Goal: Navigation & Orientation: Find specific page/section

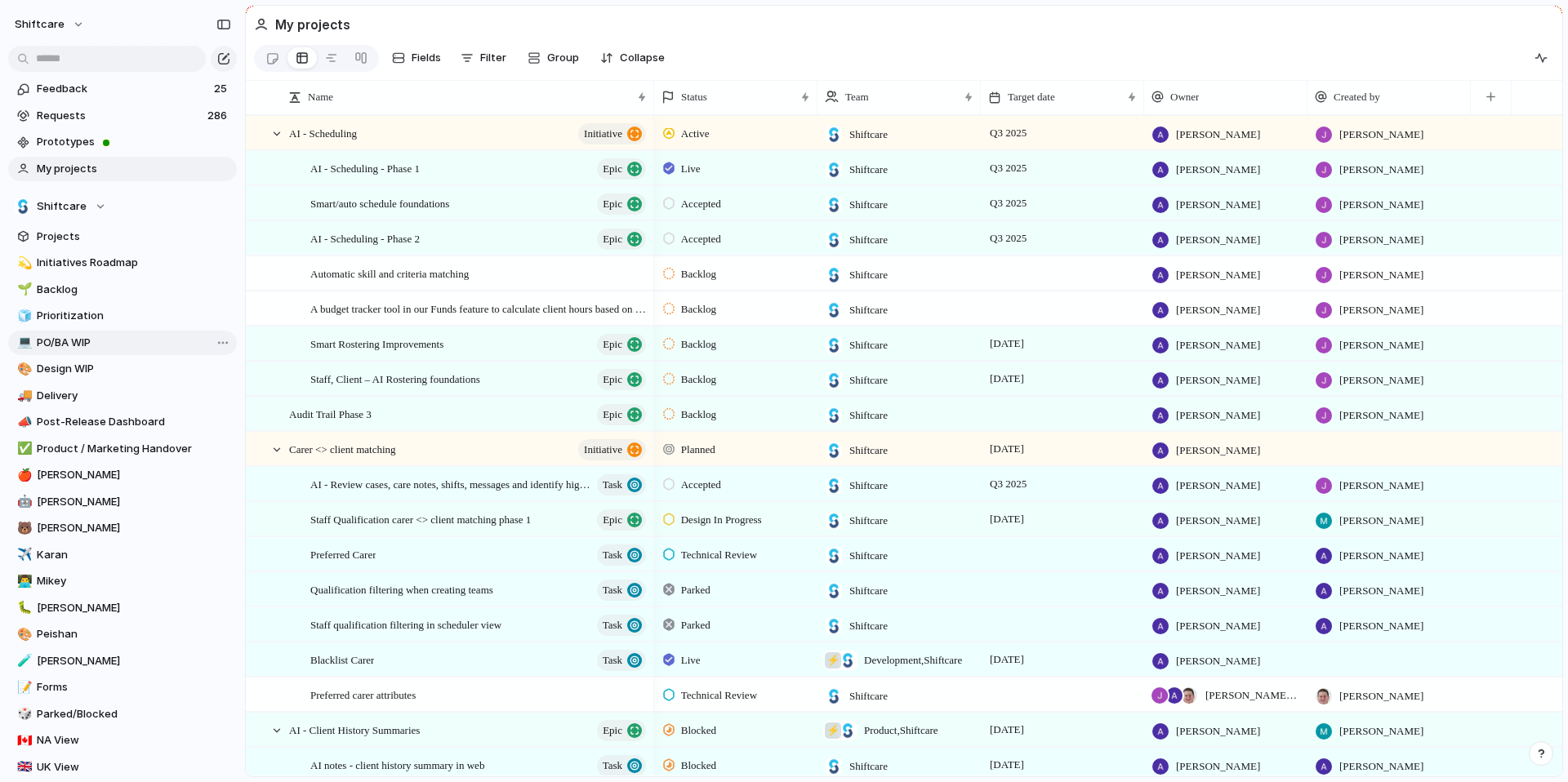
click at [51, 344] on span "PO/BA WIP" at bounding box center [134, 343] width 195 height 17
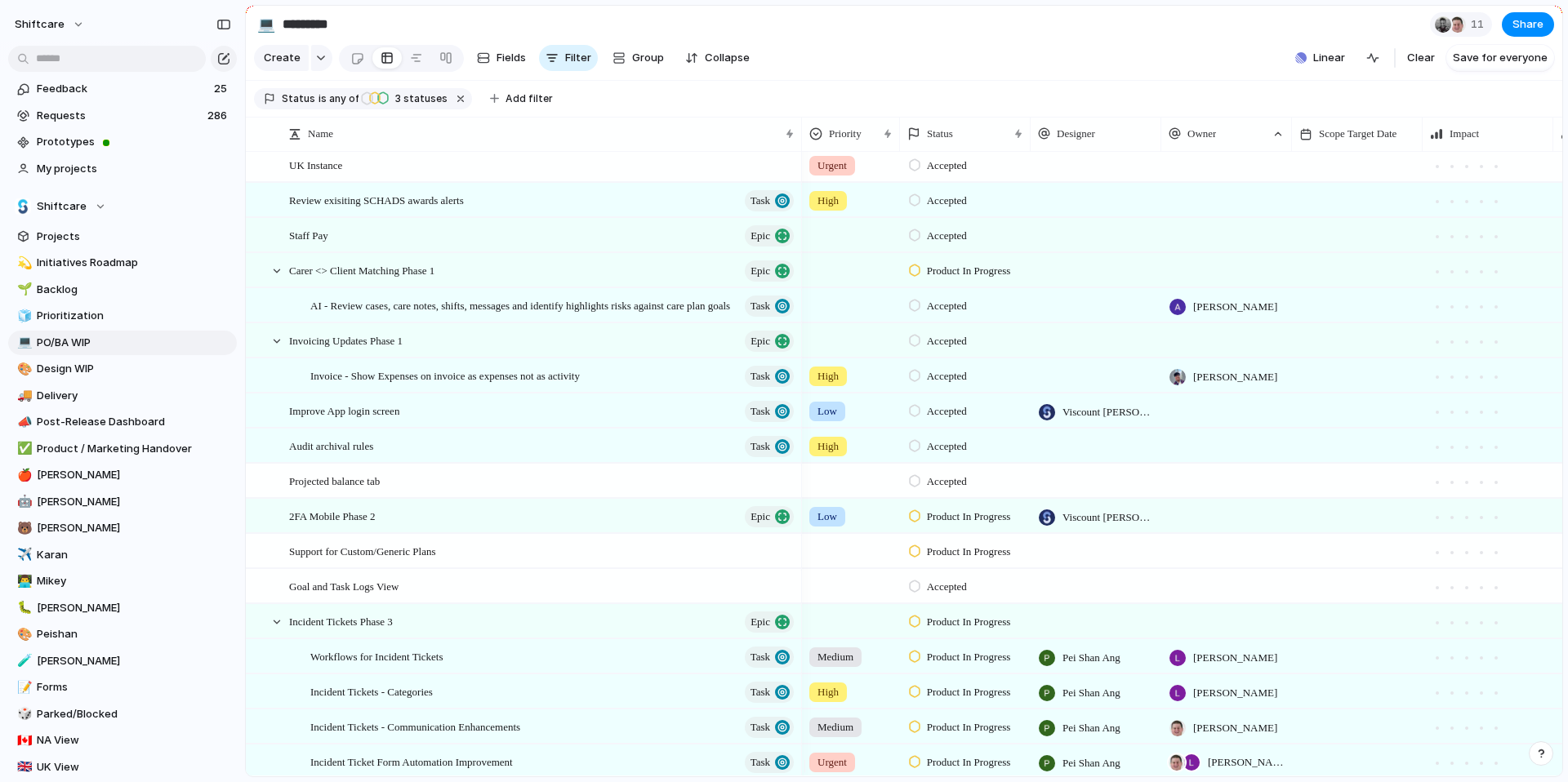
scroll to position [0, 1]
click at [111, 390] on span "Delivery" at bounding box center [134, 395] width 195 height 17
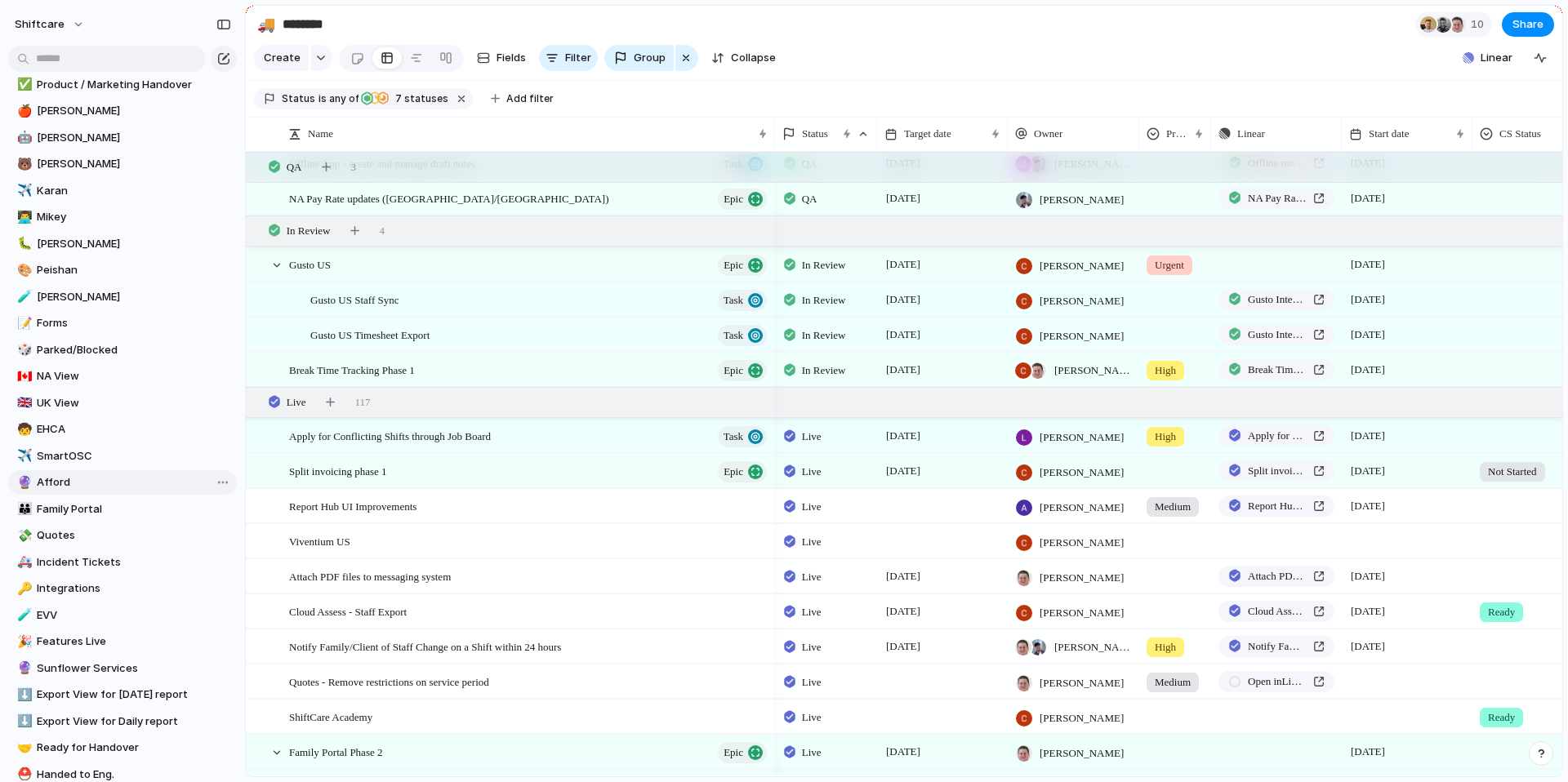
click at [101, 477] on span "Afford" at bounding box center [134, 483] width 195 height 17
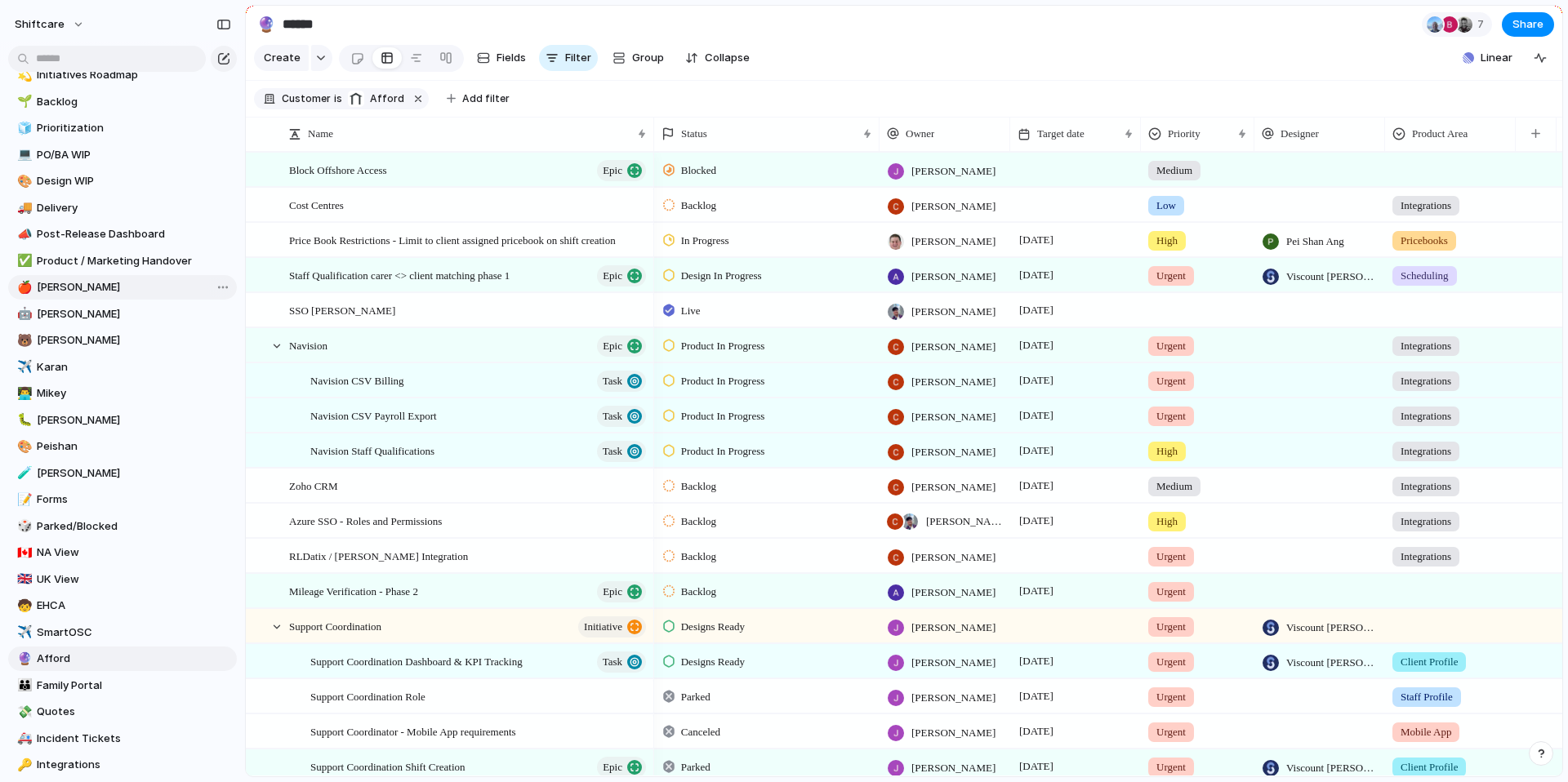
click at [78, 285] on span "[PERSON_NAME]" at bounding box center [134, 287] width 195 height 17
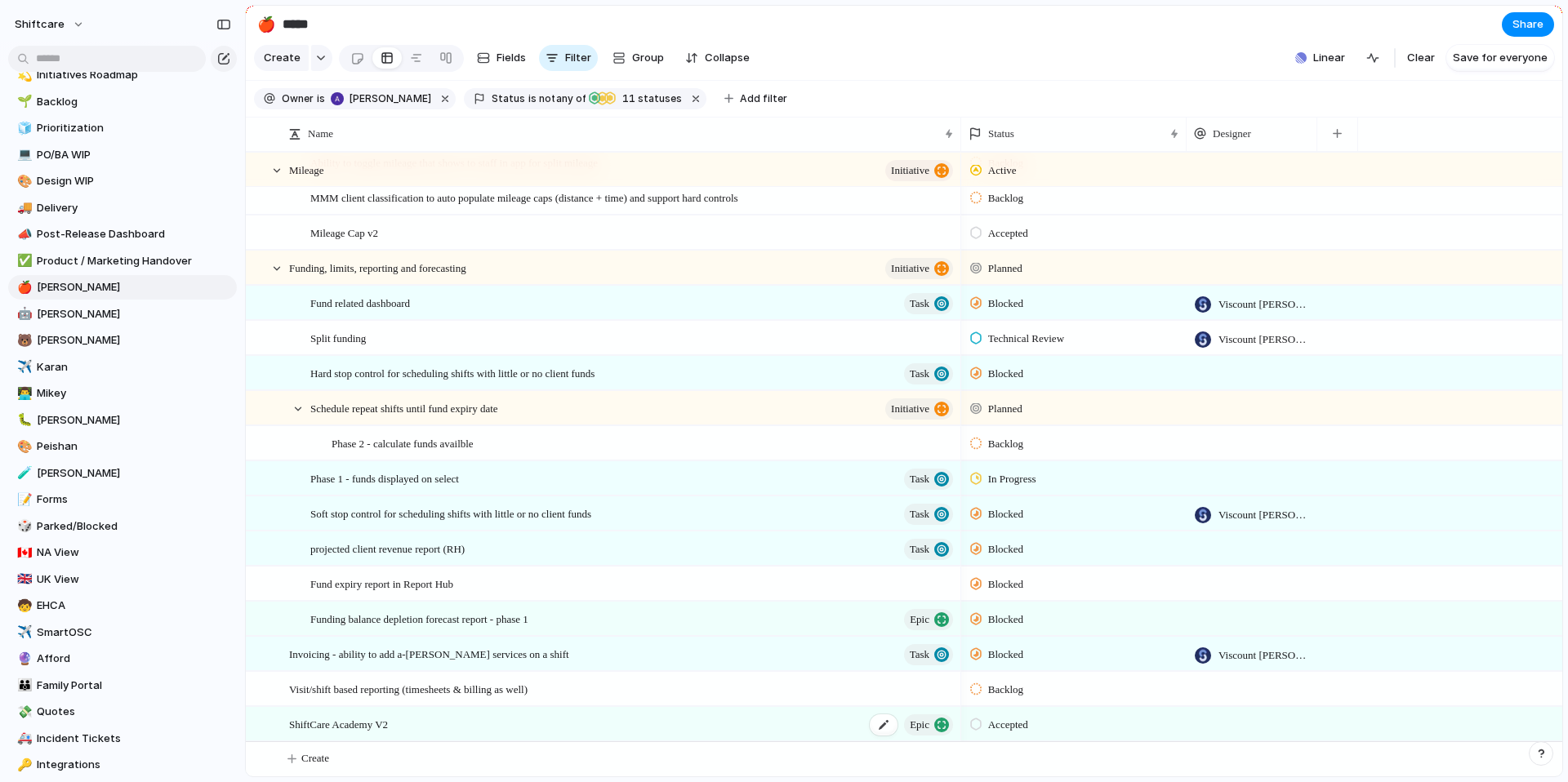
click at [327, 726] on span "ShiftCare Academy V2" at bounding box center [338, 723] width 99 height 19
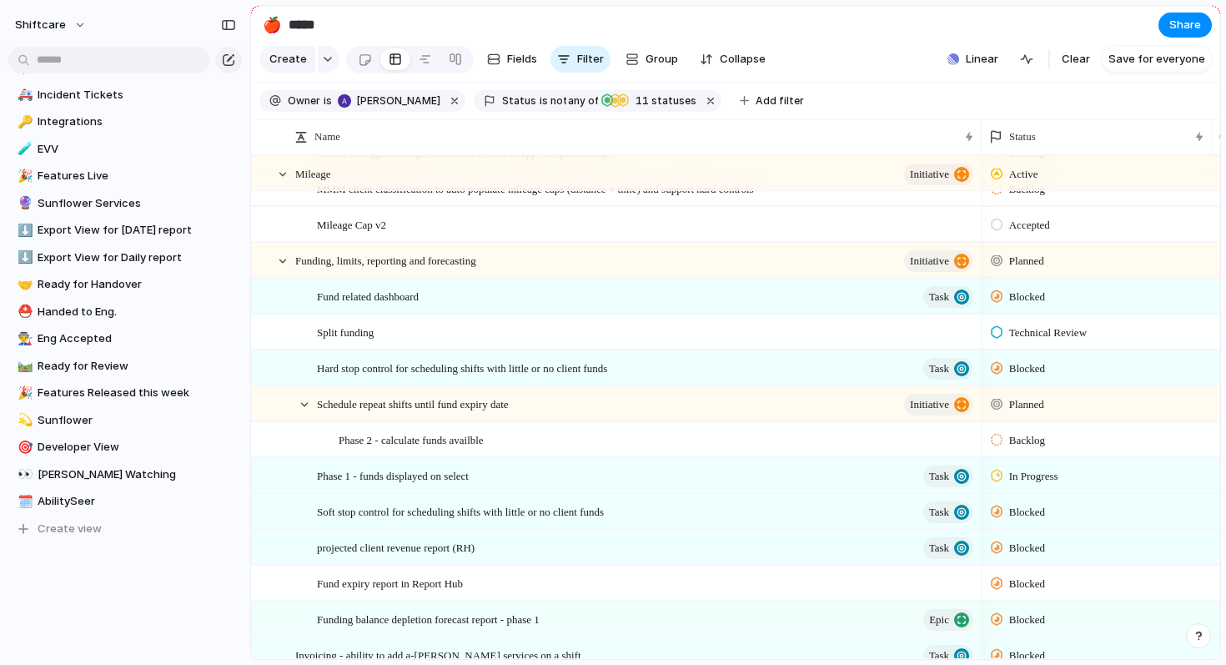
scroll to position [863, 0]
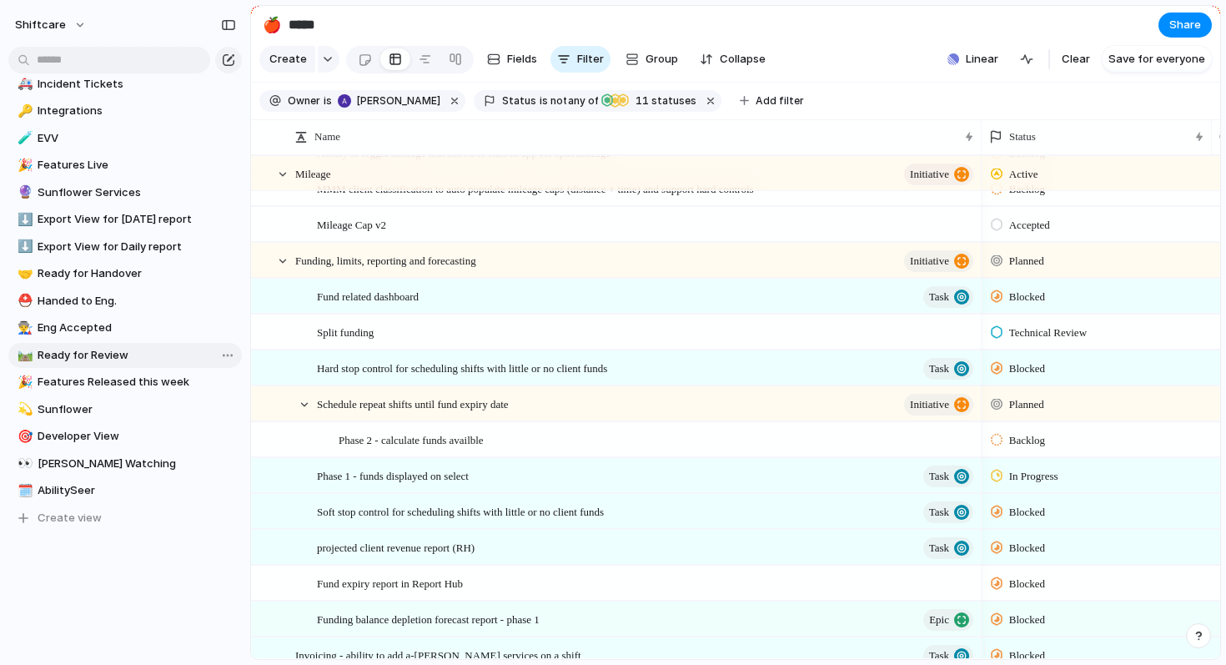
click at [96, 356] on span "Ready for Review" at bounding box center [137, 355] width 199 height 17
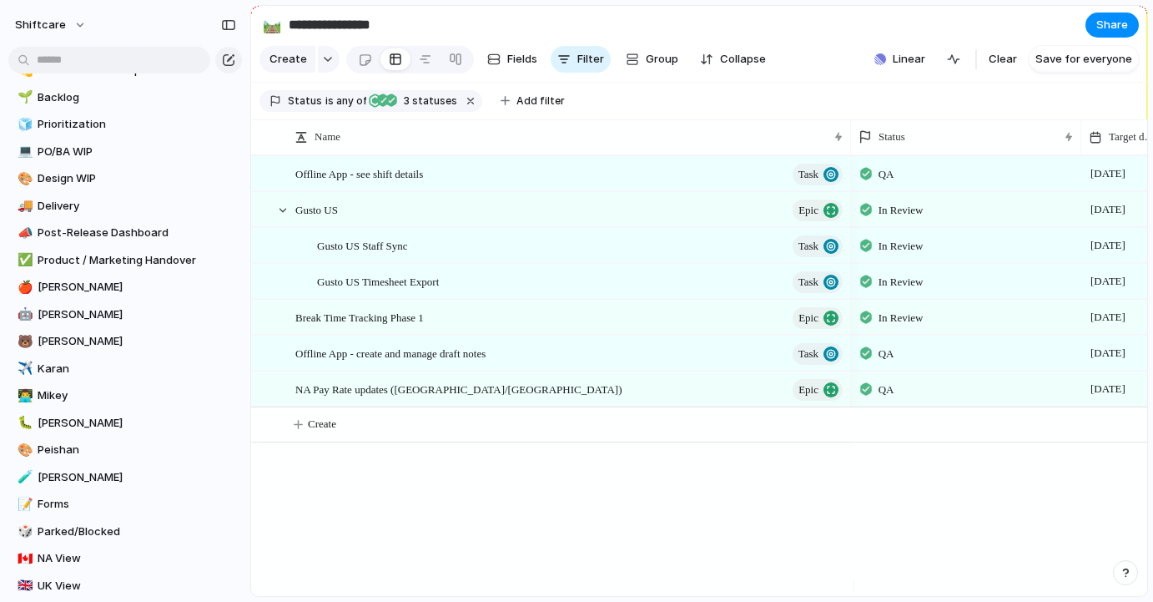
scroll to position [86, 0]
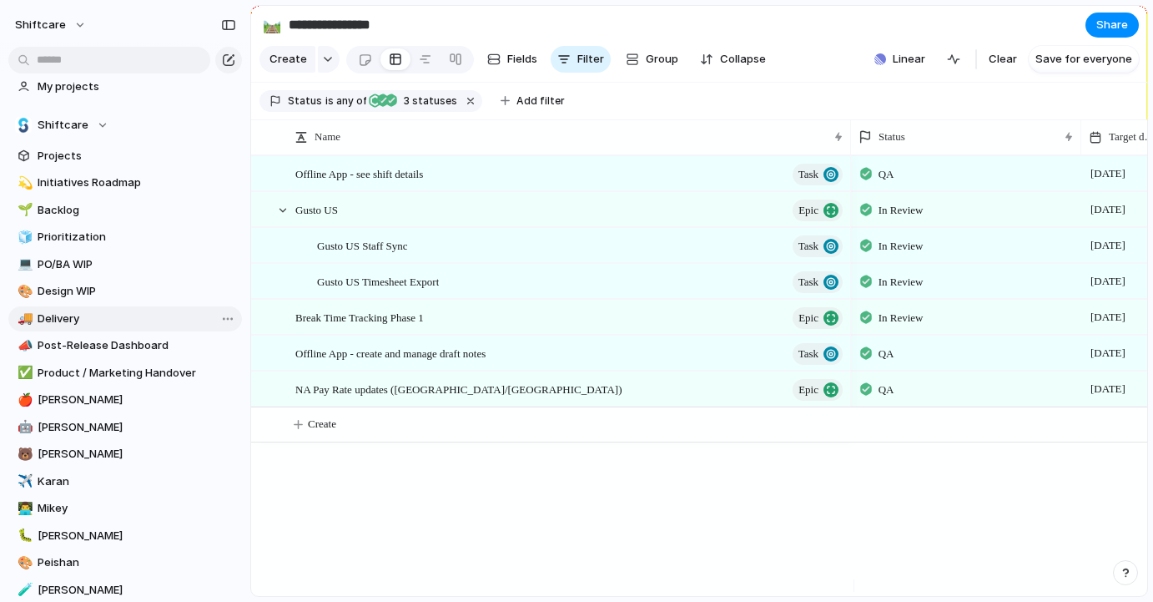
click at [59, 317] on span "Delivery" at bounding box center [137, 318] width 199 height 17
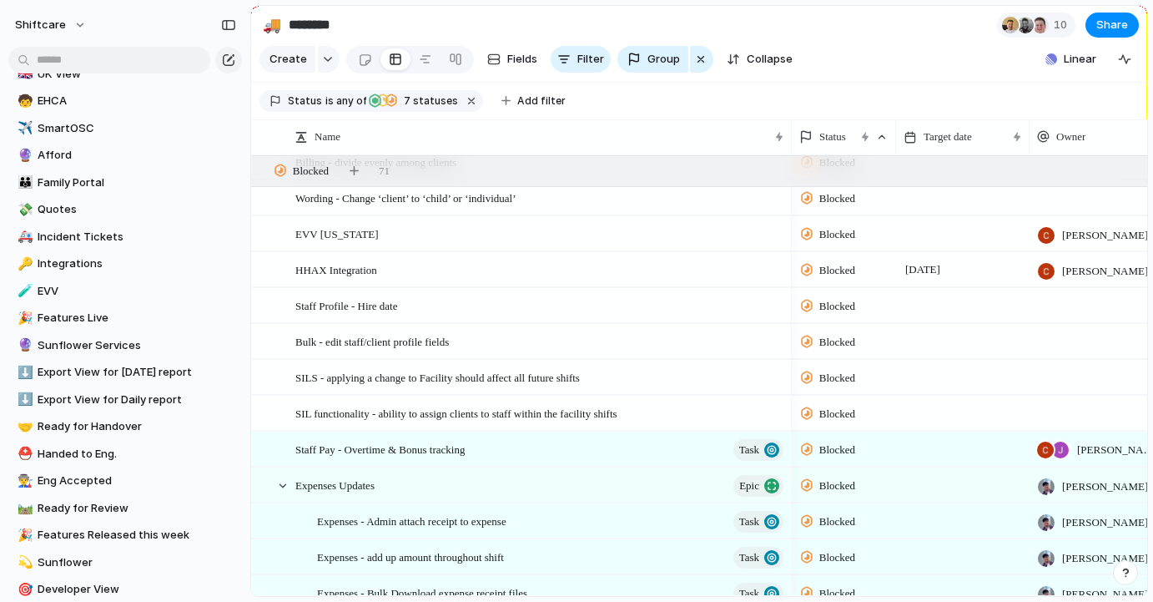
scroll to position [926, 0]
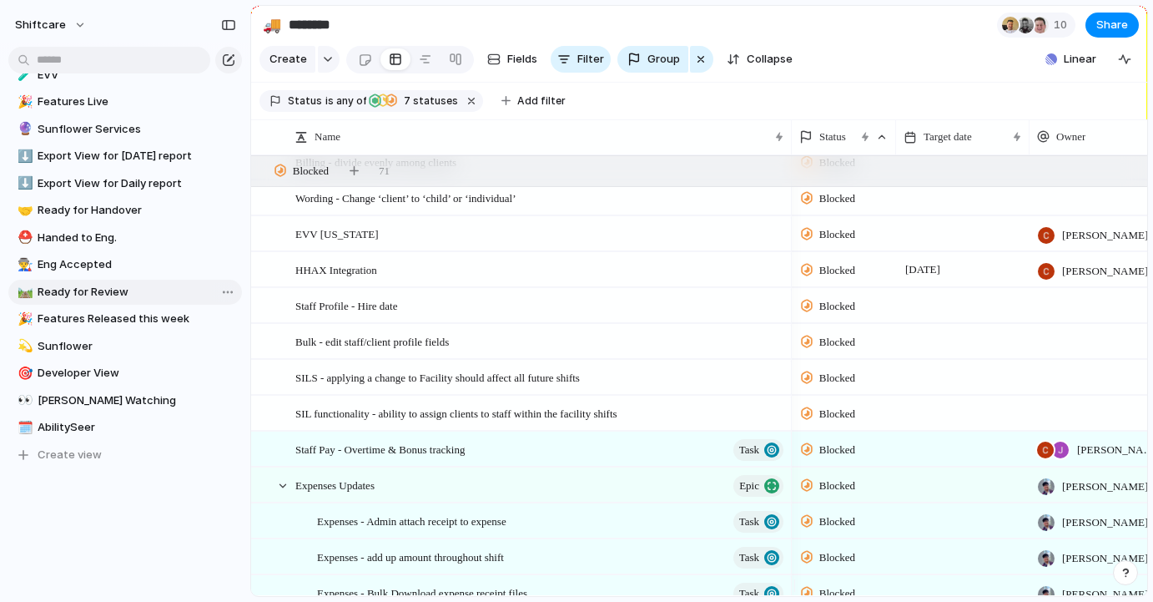
click at [154, 300] on link "🛤️ Ready for Review" at bounding box center [125, 291] width 234 height 25
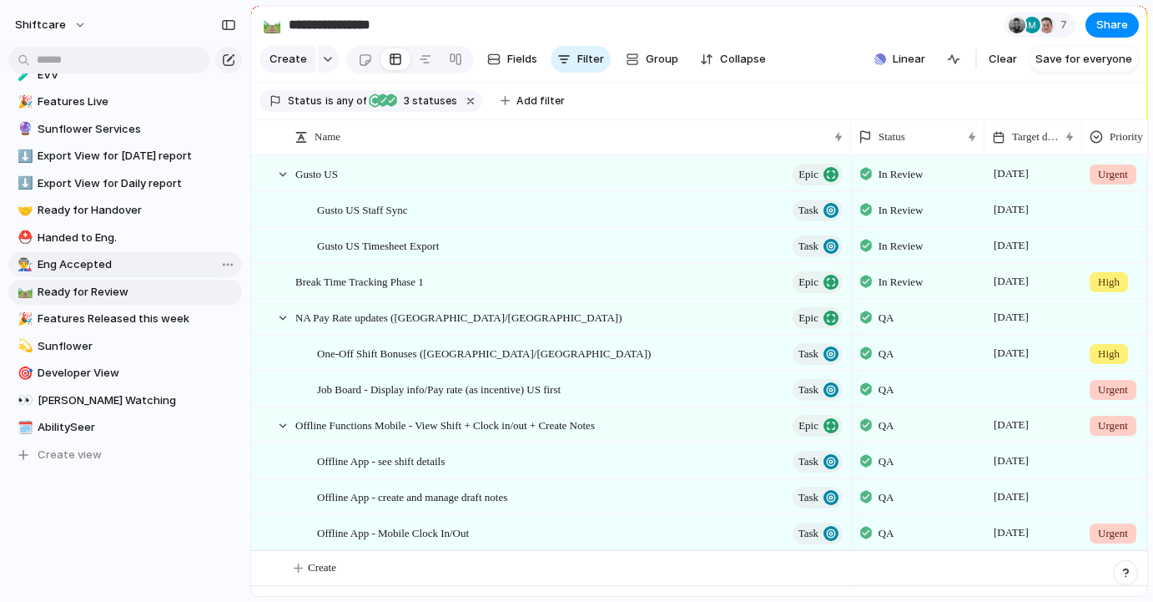
click at [85, 258] on span "Eng Accepted" at bounding box center [137, 264] width 199 height 17
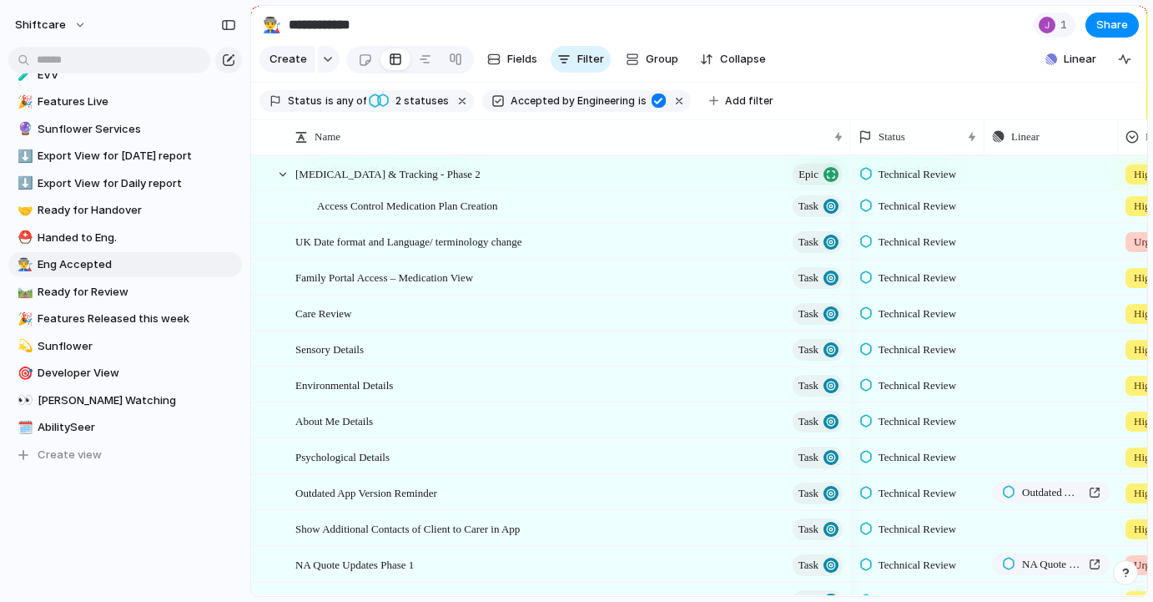
scroll to position [183, 0]
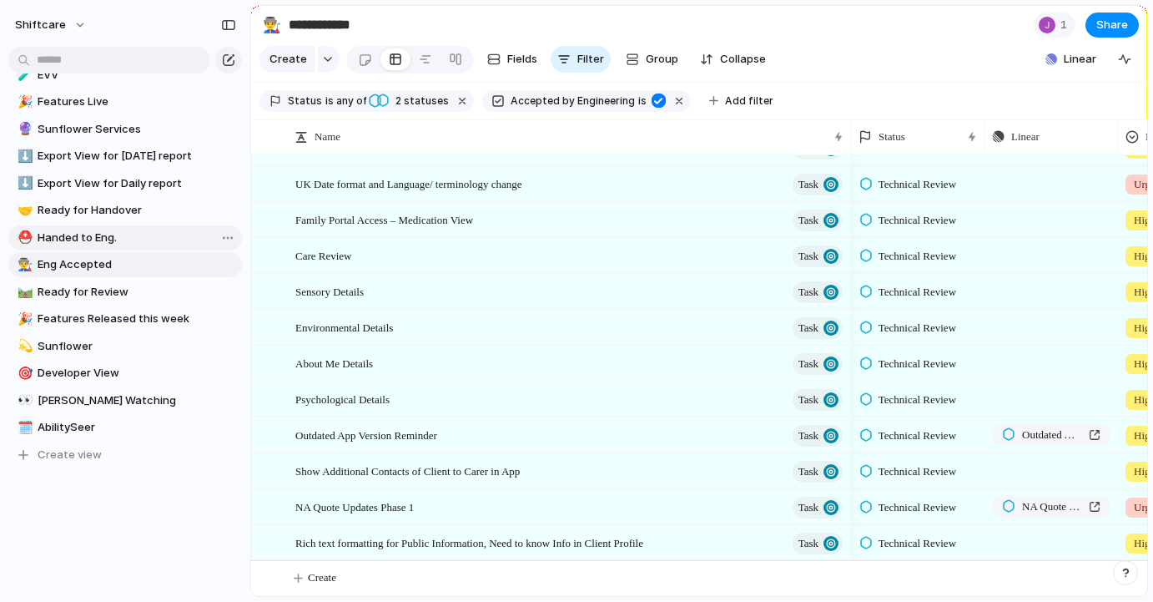
click at [58, 240] on span "Handed to Eng." at bounding box center [137, 237] width 199 height 17
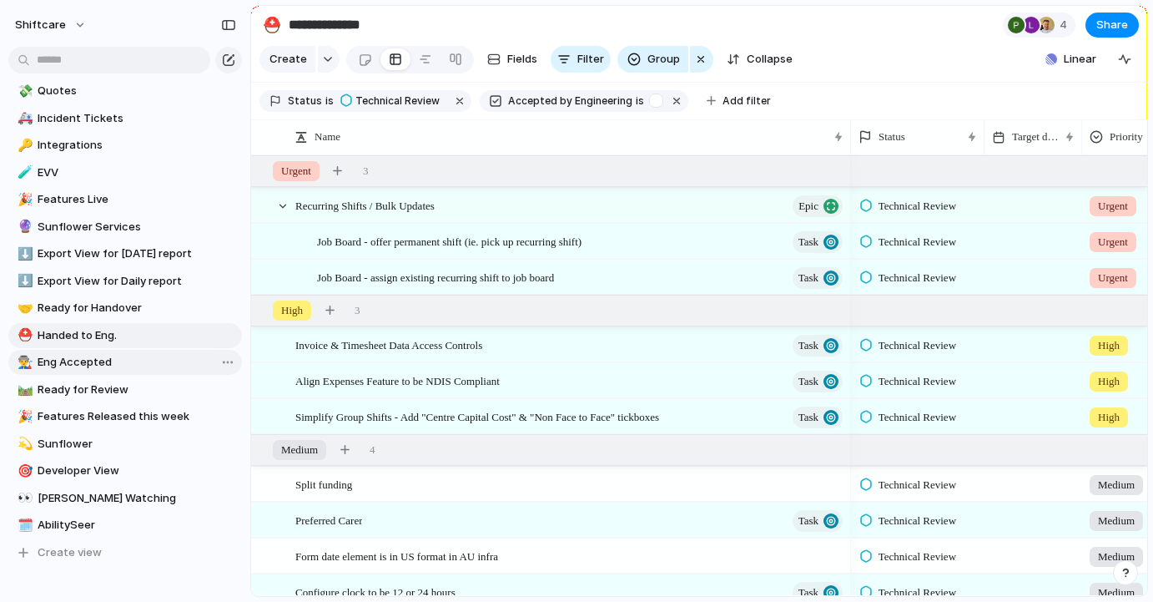
scroll to position [808, 0]
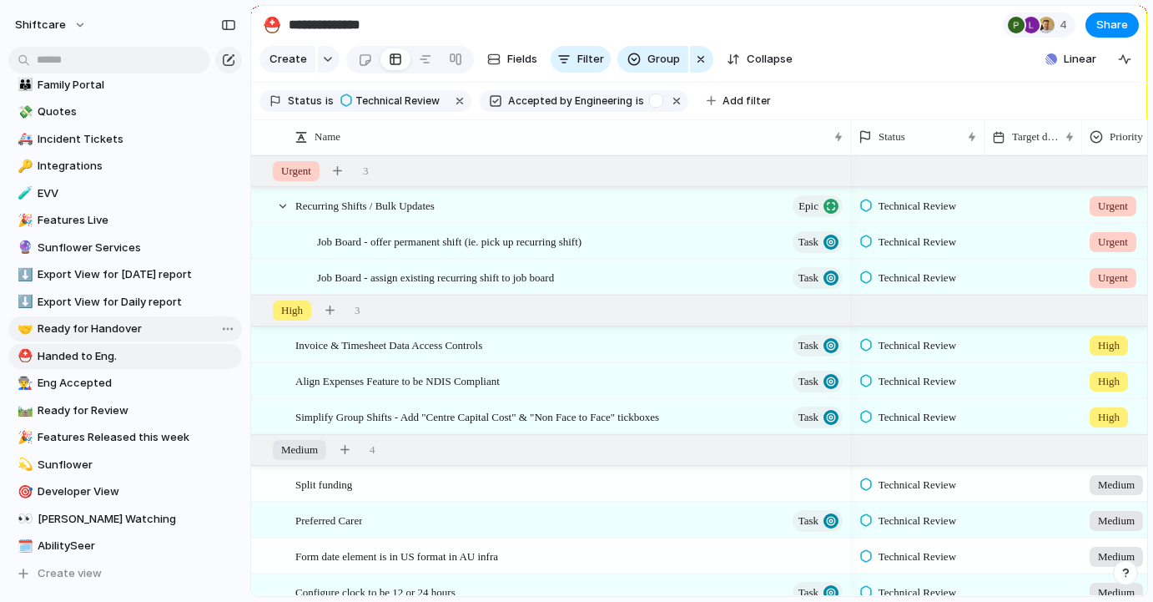
click at [81, 326] on span "Ready for Handover" at bounding box center [137, 328] width 199 height 17
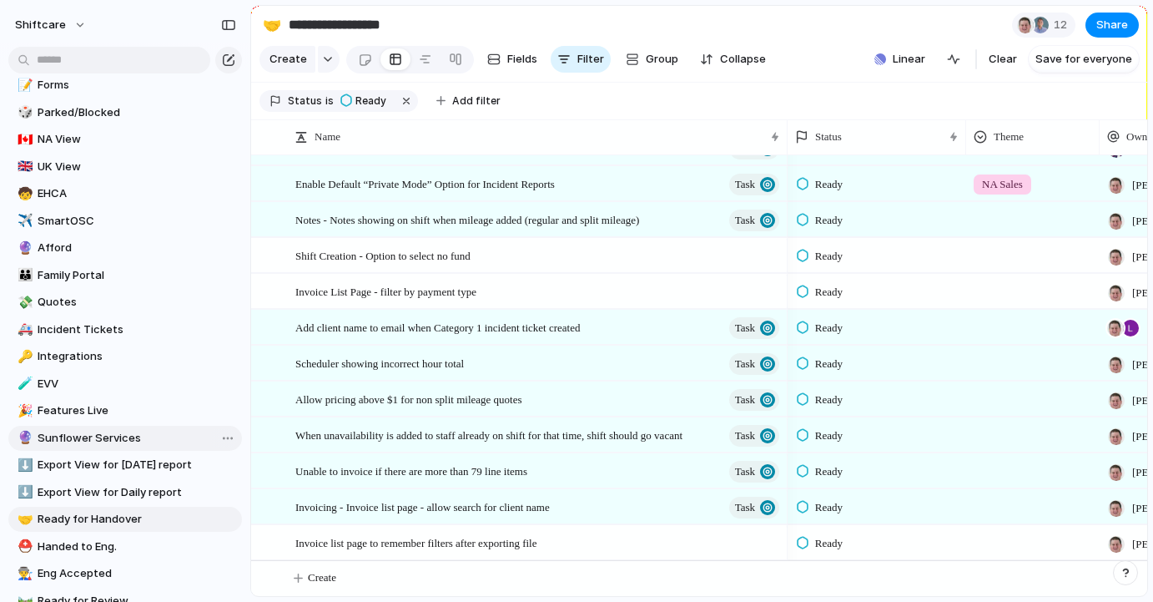
scroll to position [603, 0]
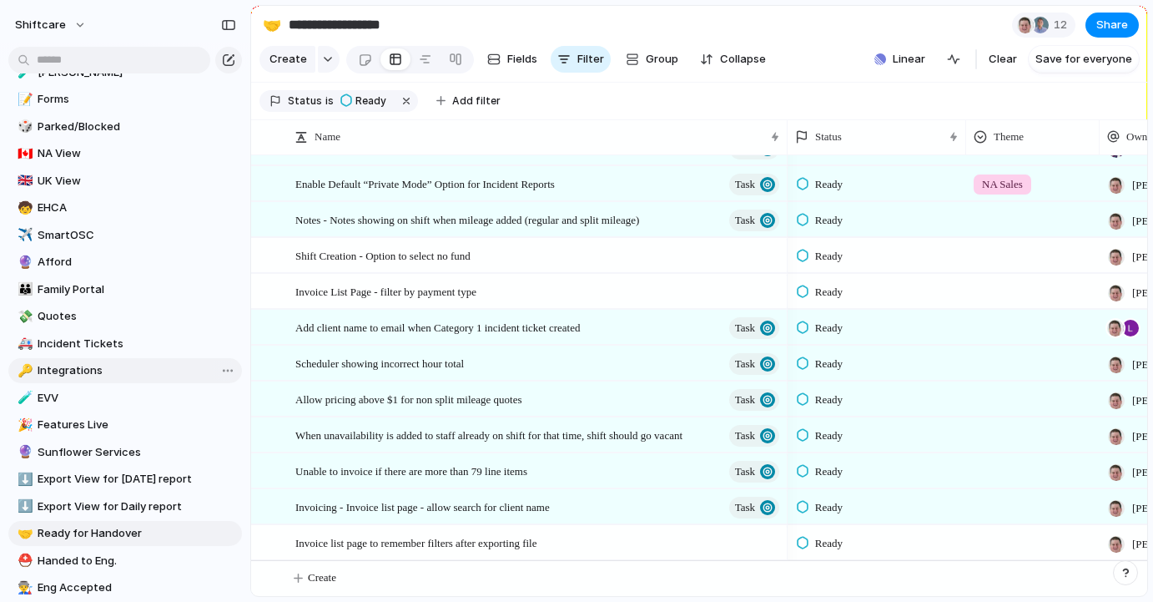
click at [77, 367] on span "Integrations" at bounding box center [137, 370] width 199 height 17
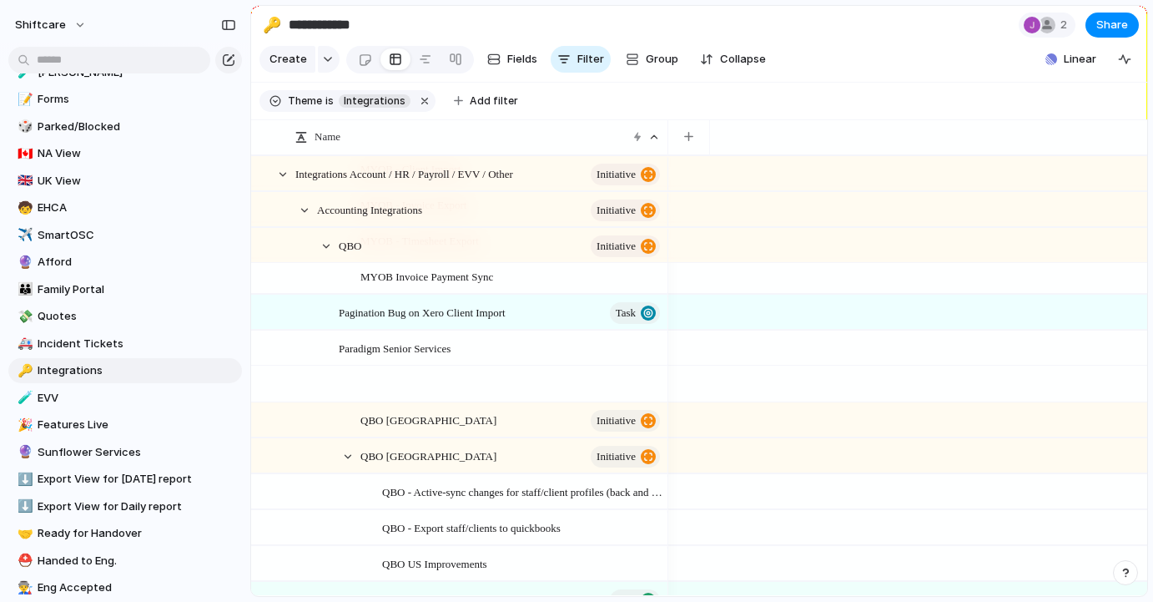
scroll to position [451, 0]
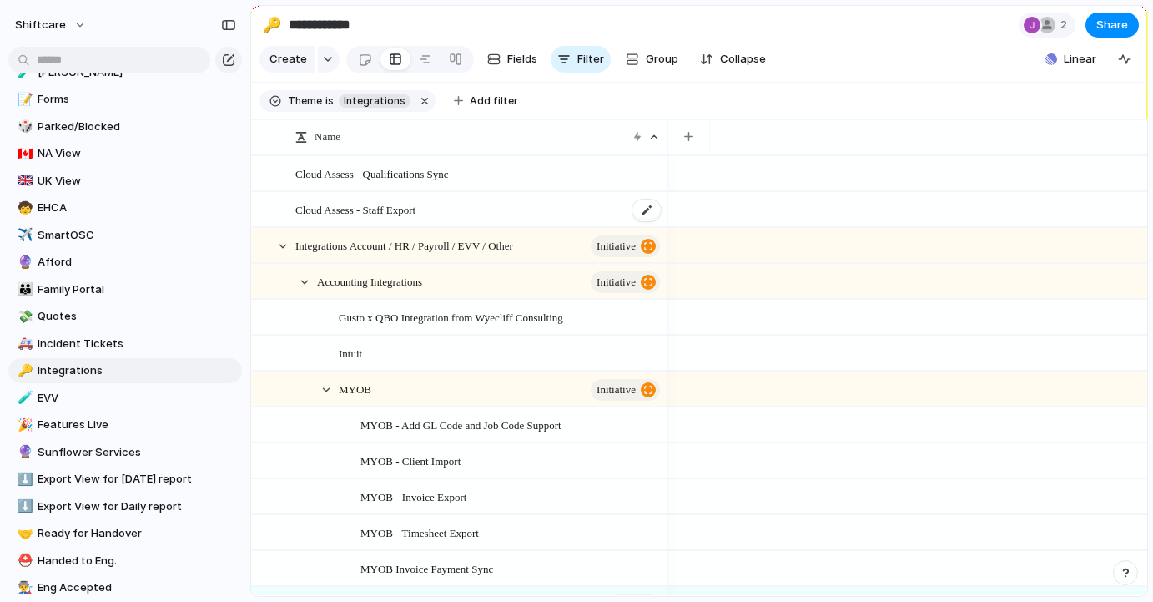
click at [342, 227] on div "Cloud Assess - Staff Export" at bounding box center [478, 210] width 367 height 34
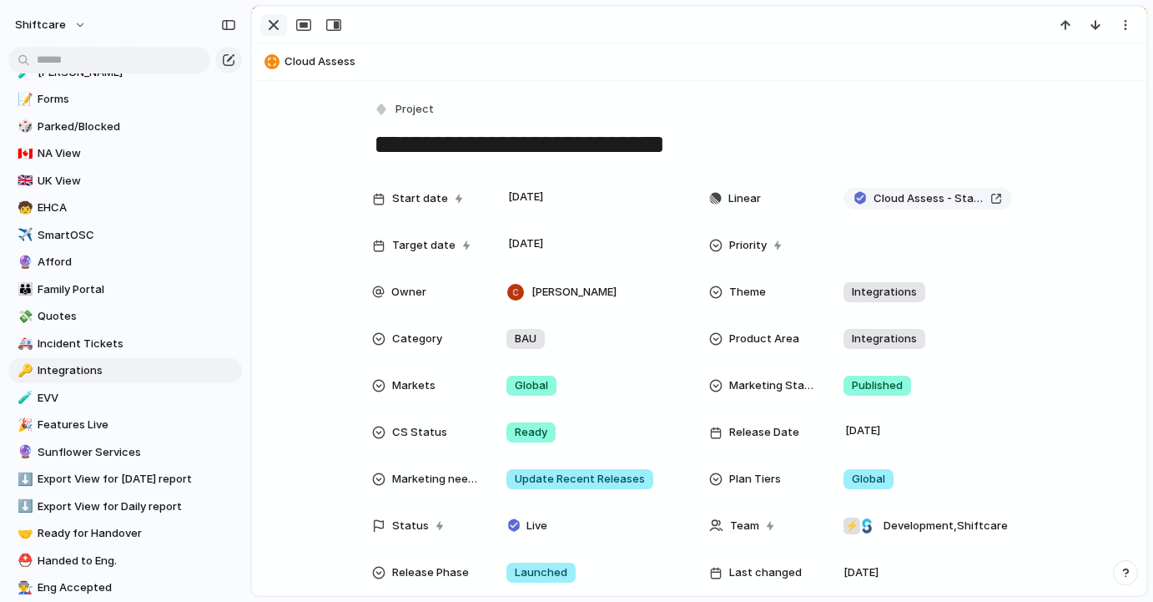
click at [274, 30] on div "button" at bounding box center [274, 25] width 20 height 20
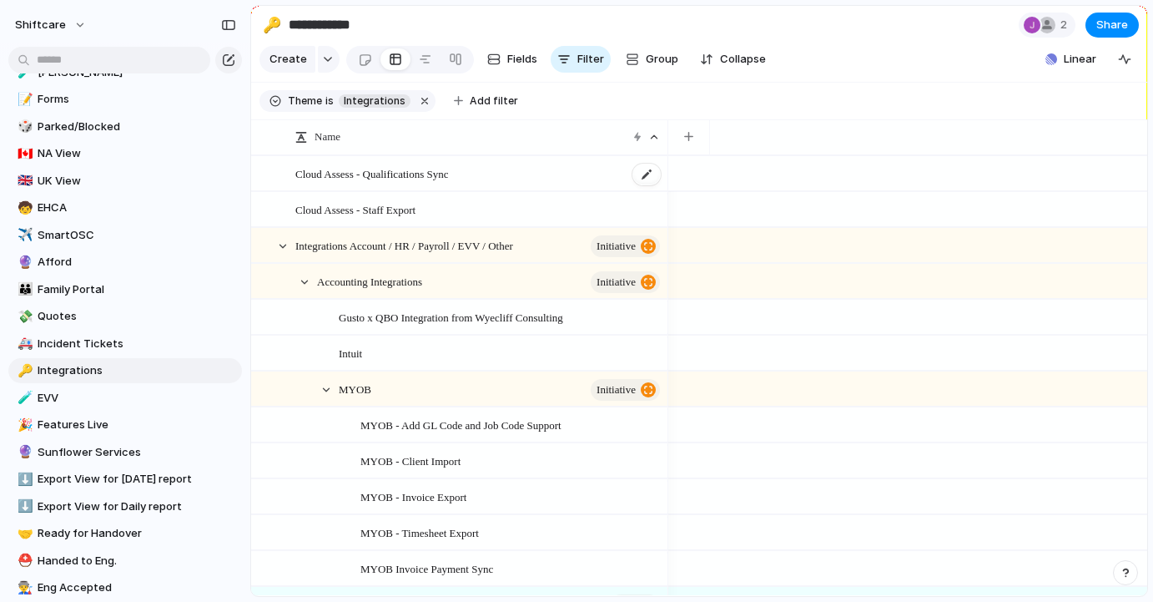
click at [330, 183] on span "Cloud Assess - Qualifications Sync" at bounding box center [371, 173] width 153 height 19
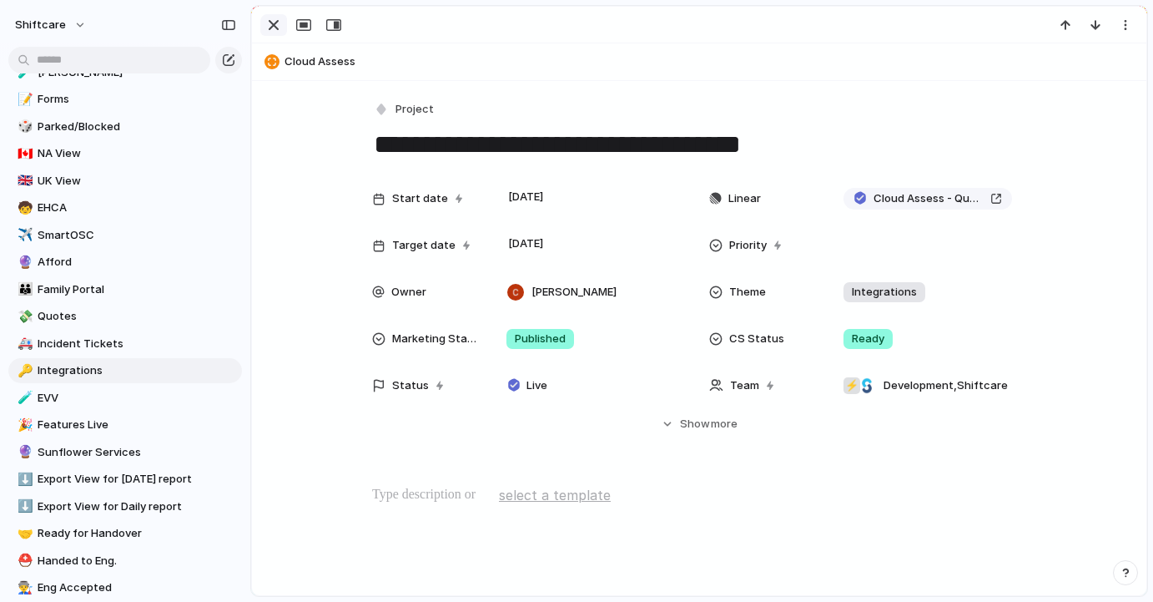
click at [277, 28] on div "button" at bounding box center [274, 25] width 20 height 20
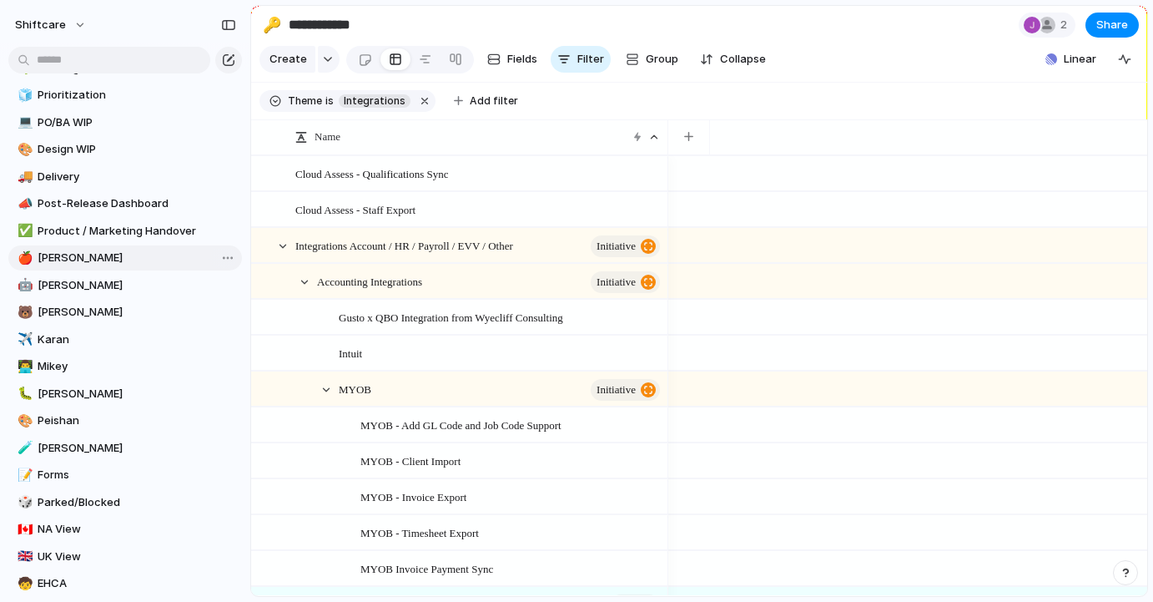
click at [60, 262] on span "[PERSON_NAME]" at bounding box center [137, 257] width 199 height 17
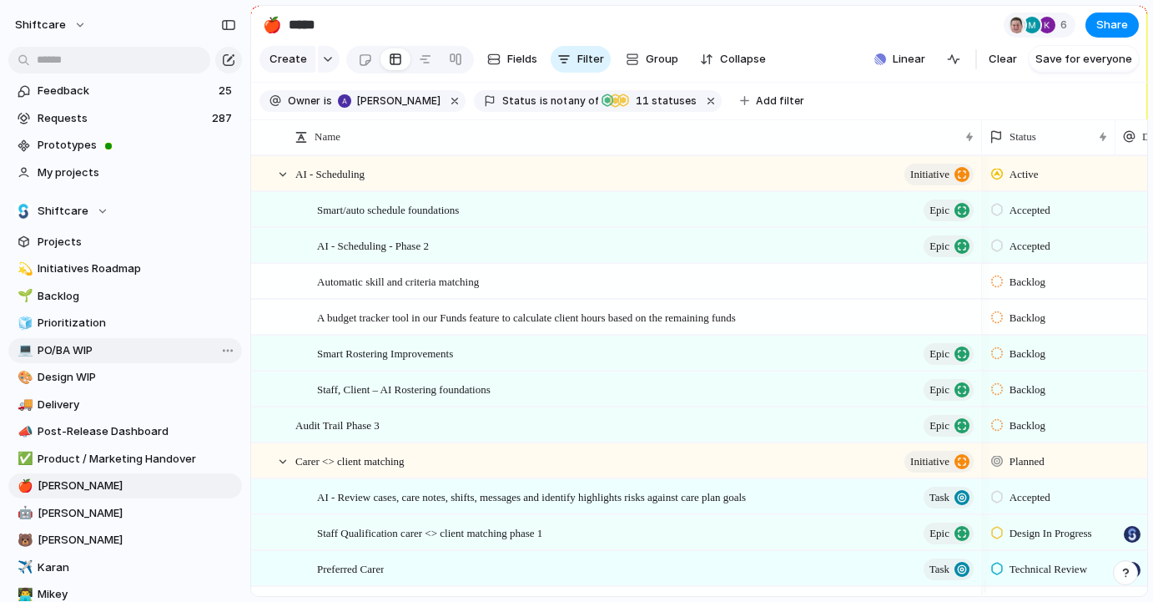
click at [110, 345] on span "PO/BA WIP" at bounding box center [137, 350] width 199 height 17
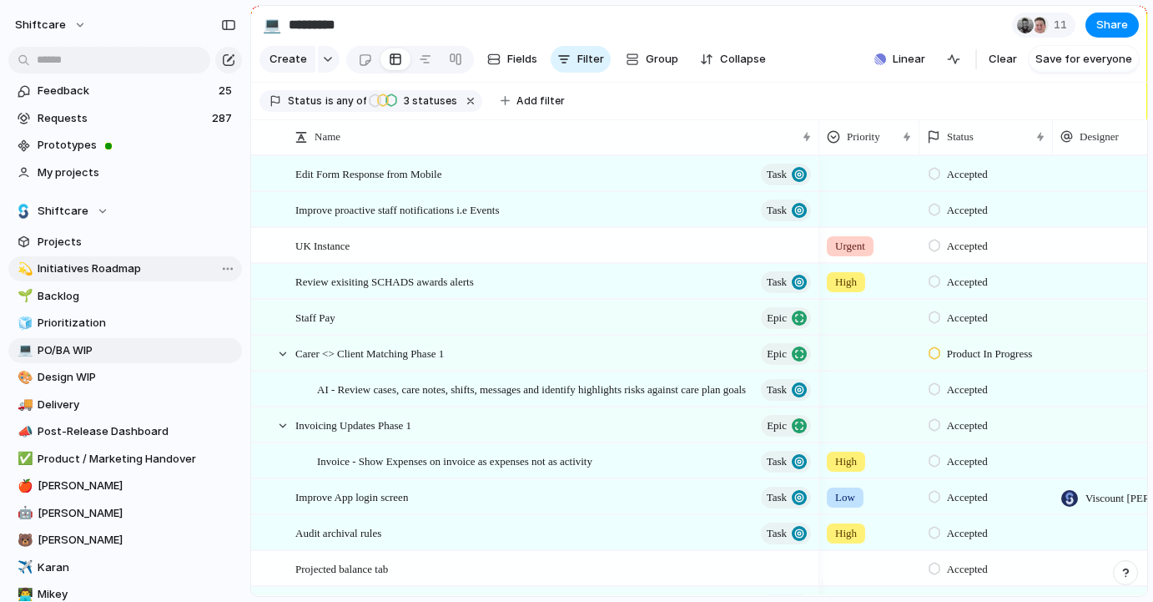
click at [124, 267] on span "Initiatives Roadmap" at bounding box center [137, 268] width 199 height 17
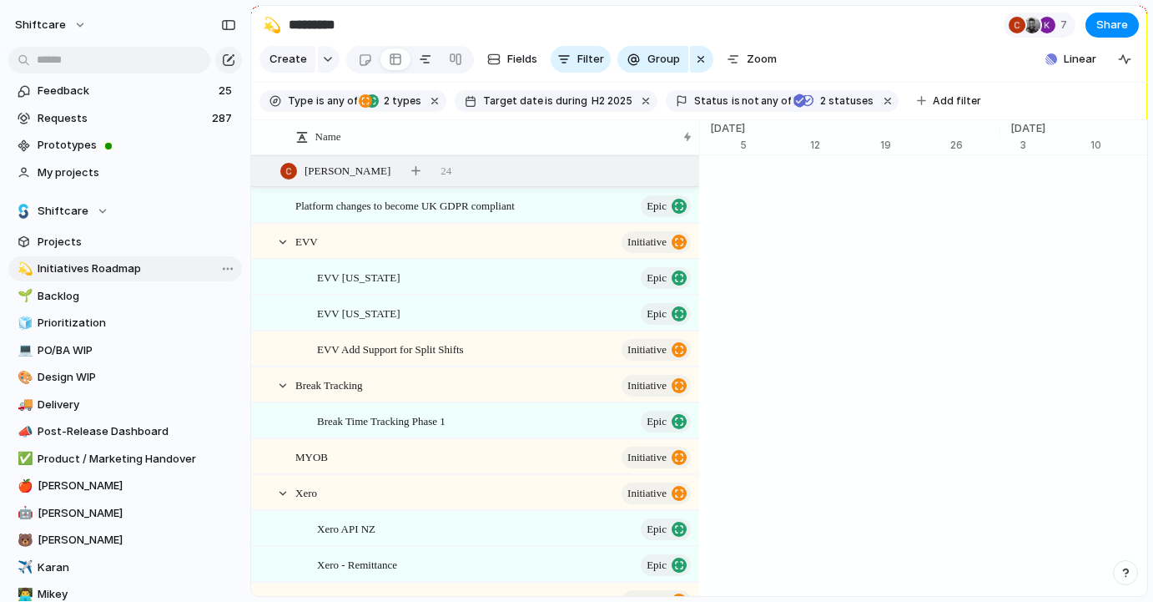
type input "**********"
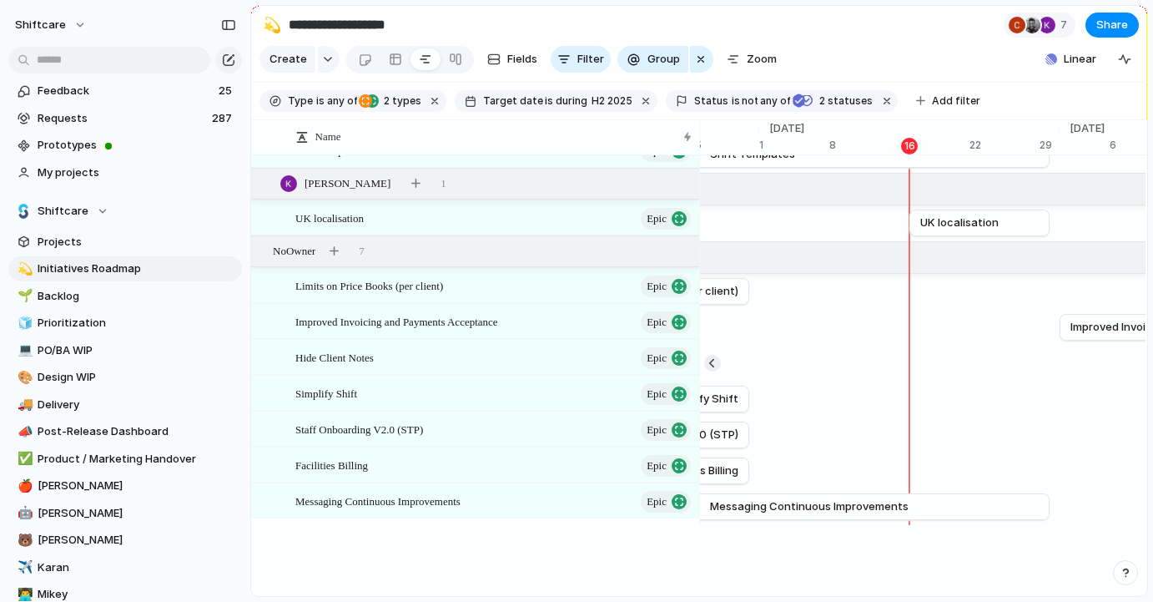
scroll to position [3458, 0]
click at [85, 234] on span "Projects" at bounding box center [137, 242] width 199 height 17
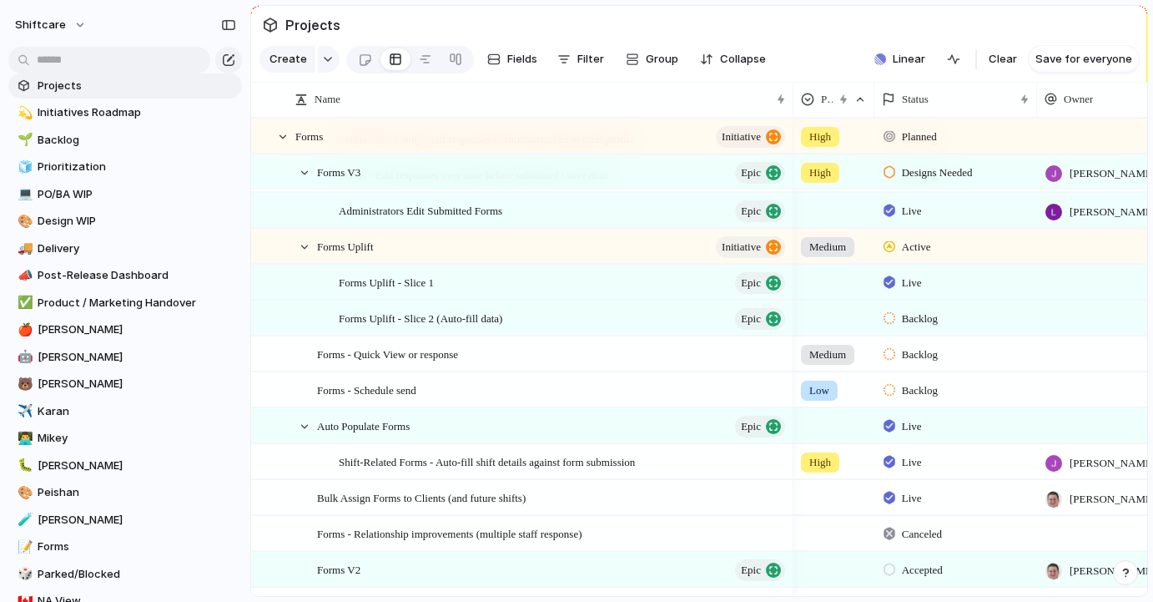
scroll to position [154, 0]
click at [122, 323] on span "[PERSON_NAME]" at bounding box center [137, 331] width 199 height 17
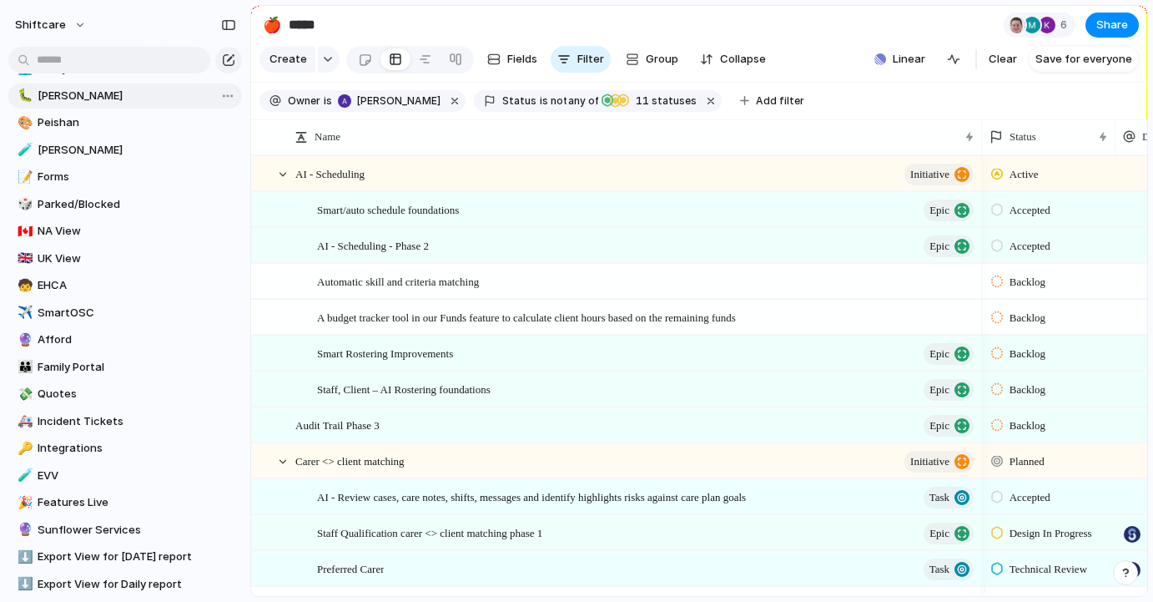
scroll to position [926, 0]
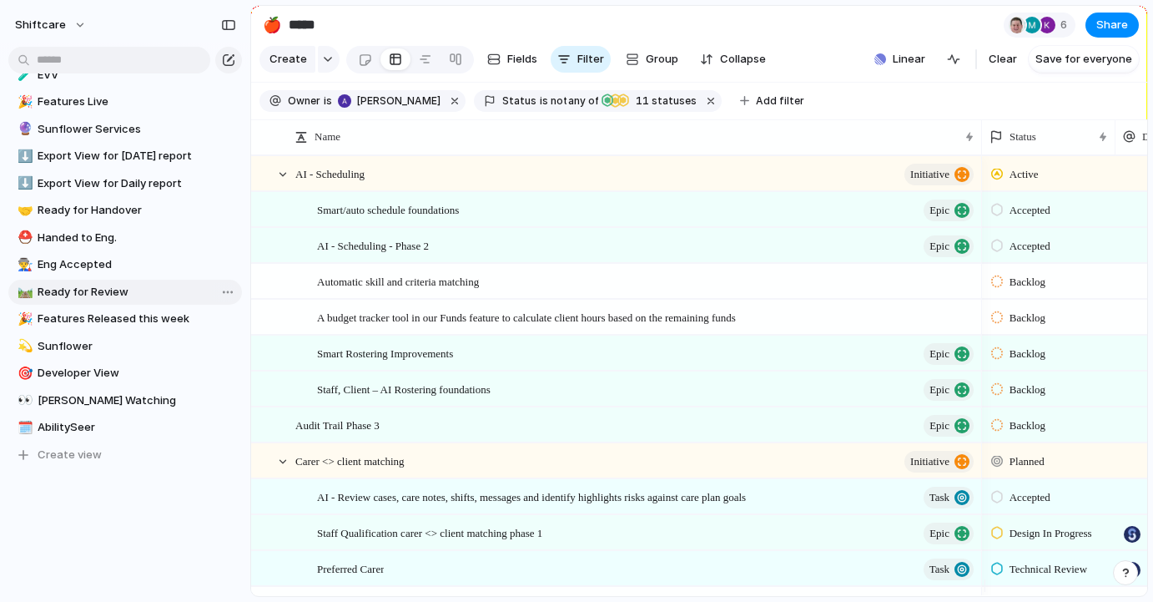
click at [95, 294] on span "Ready for Review" at bounding box center [137, 292] width 199 height 17
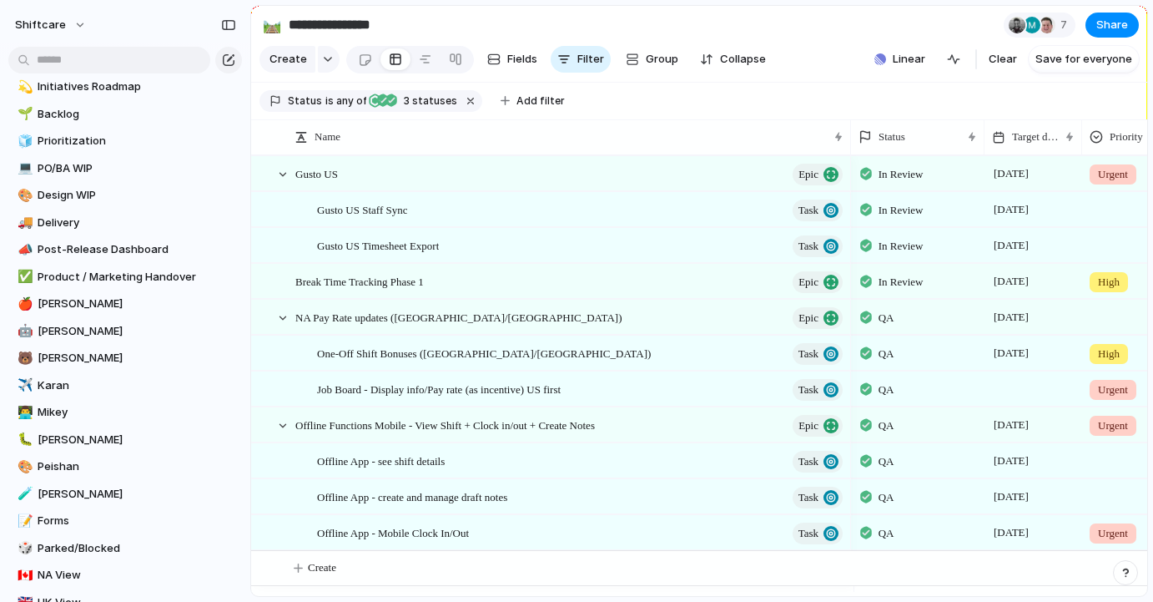
scroll to position [102, 0]
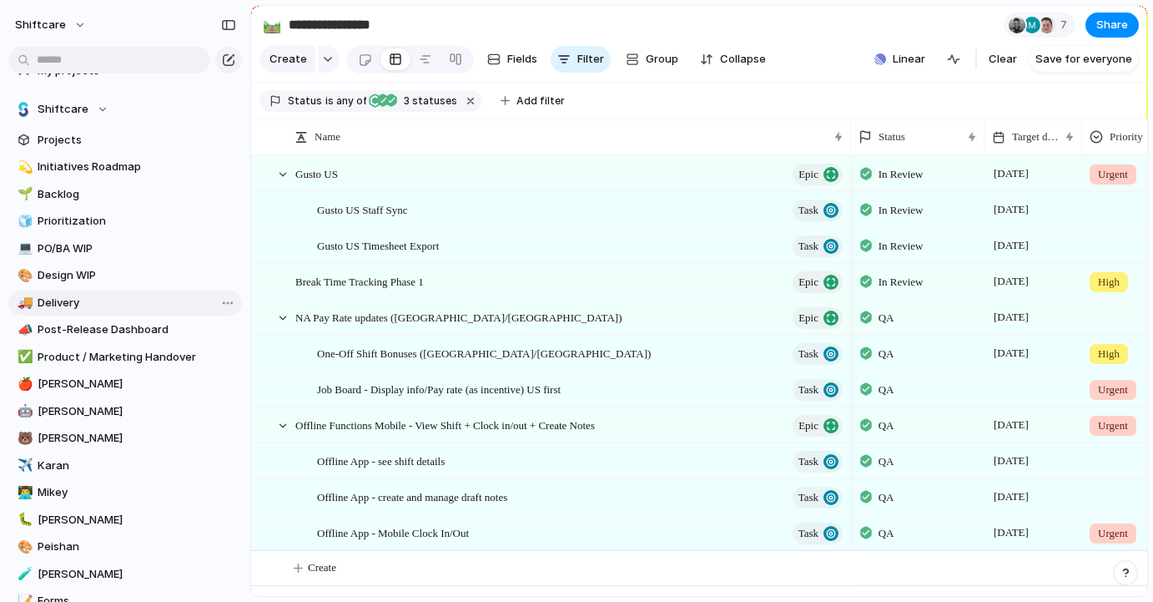
click at [58, 308] on span "Delivery" at bounding box center [137, 303] width 199 height 17
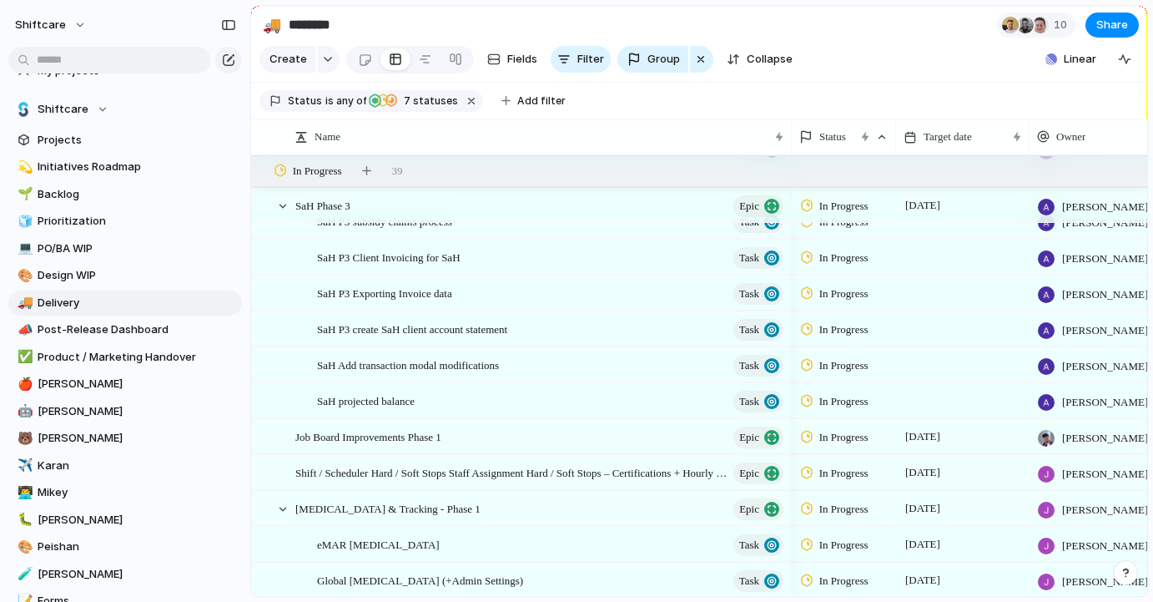
scroll to position [760, 0]
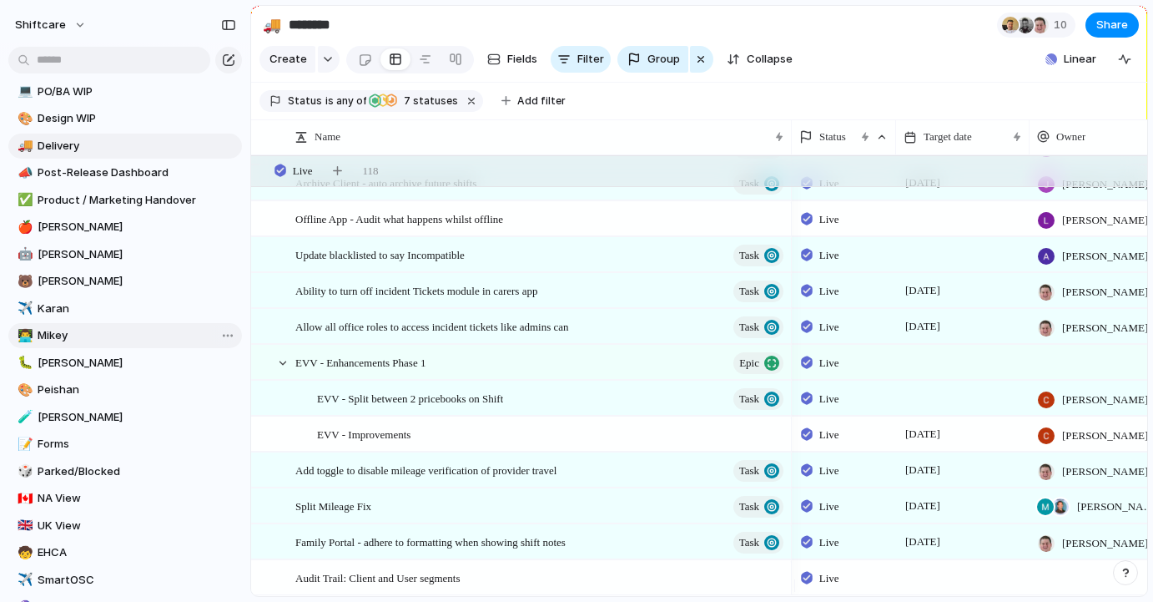
click at [72, 337] on span "Mikey" at bounding box center [137, 335] width 199 height 17
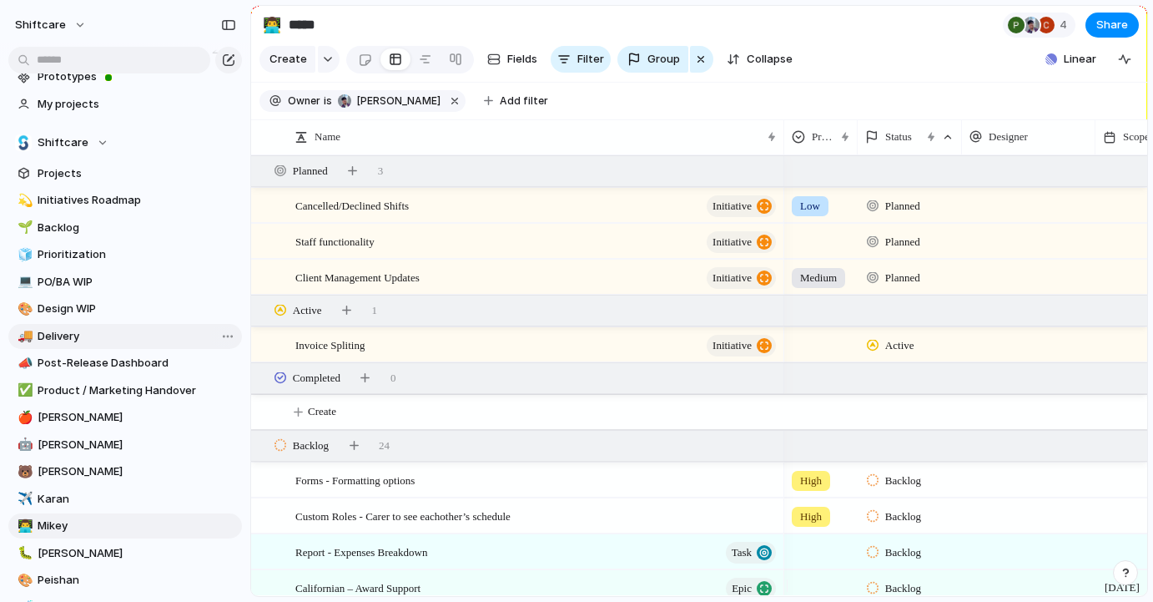
click at [62, 335] on span "Delivery" at bounding box center [137, 336] width 199 height 17
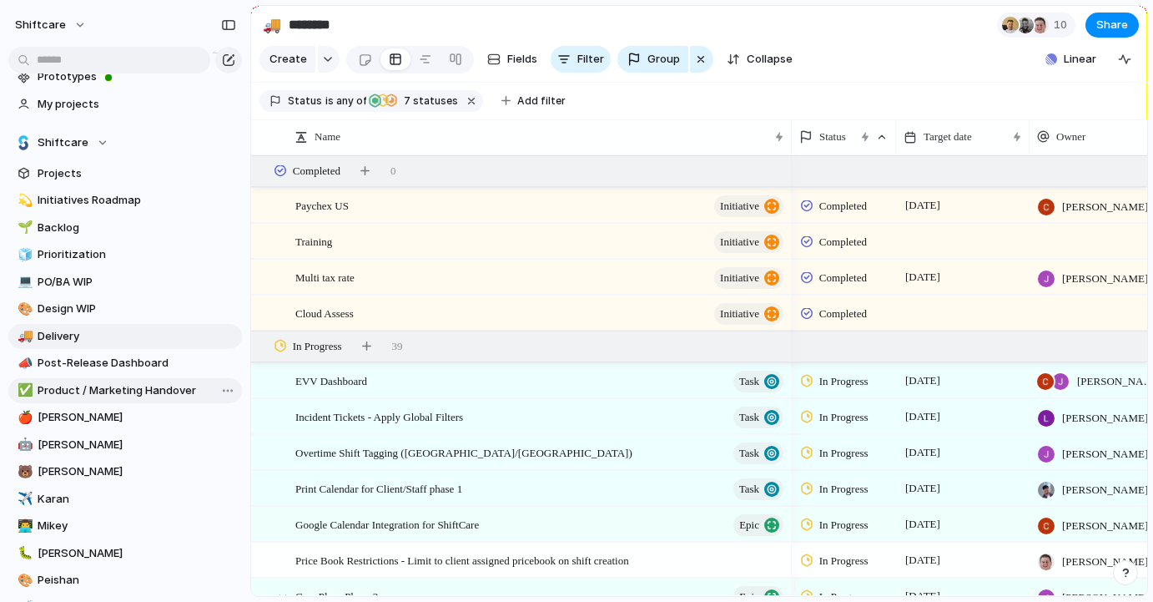
click at [107, 395] on span "Product / Marketing Handover" at bounding box center [137, 390] width 199 height 17
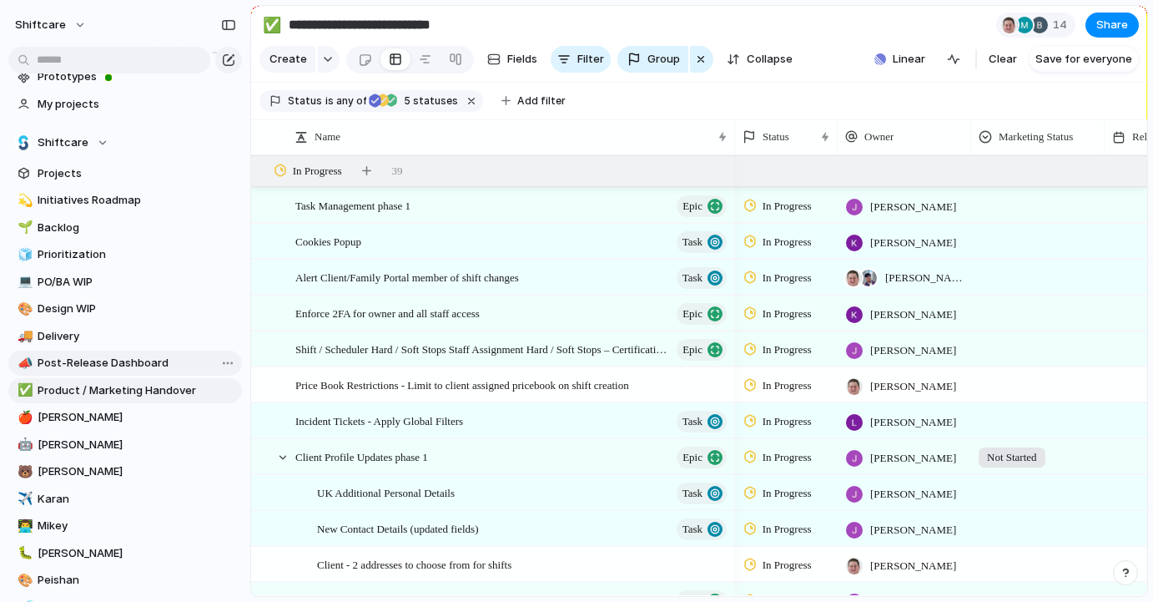
click at [95, 360] on span "Post-Release Dashboard" at bounding box center [137, 363] width 199 height 17
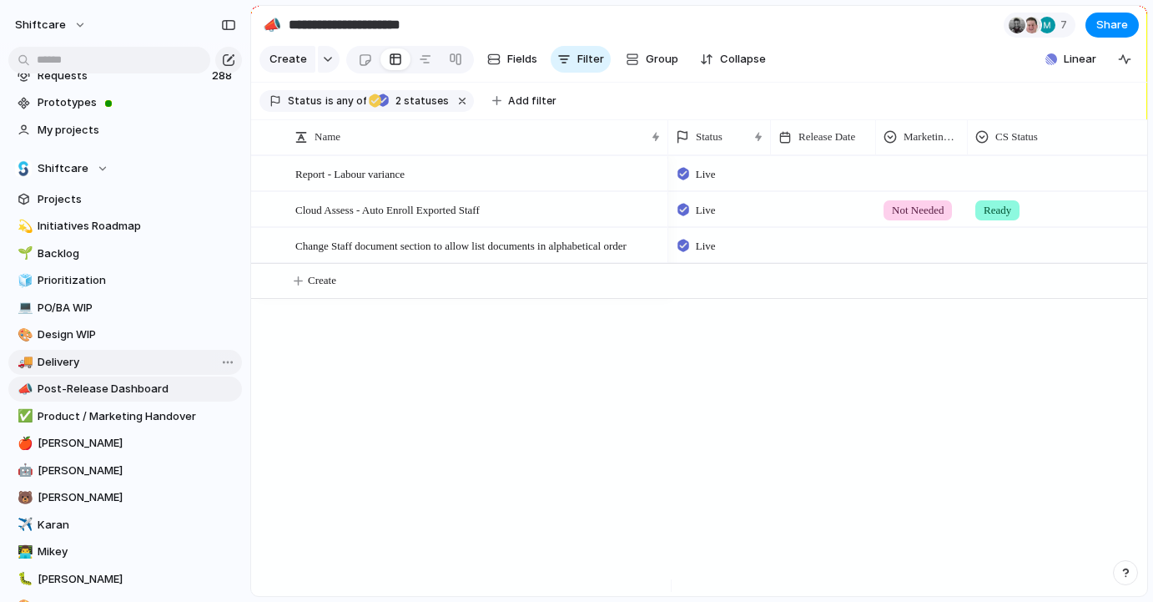
click at [93, 360] on span "Delivery" at bounding box center [137, 362] width 199 height 17
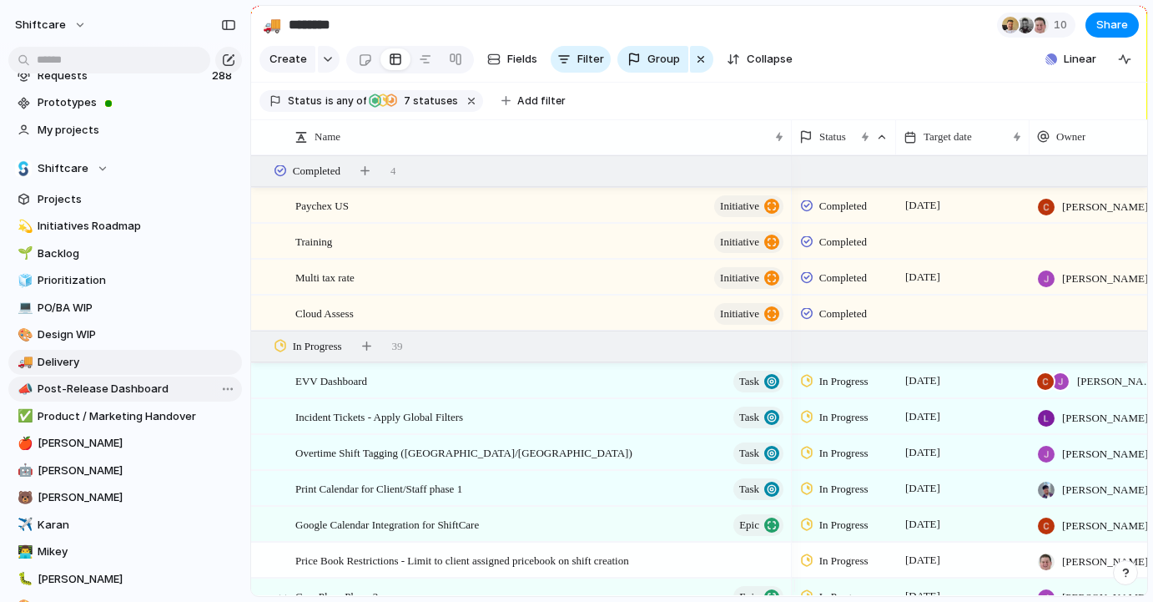
click at [110, 386] on span "Post-Release Dashboard" at bounding box center [137, 388] width 199 height 17
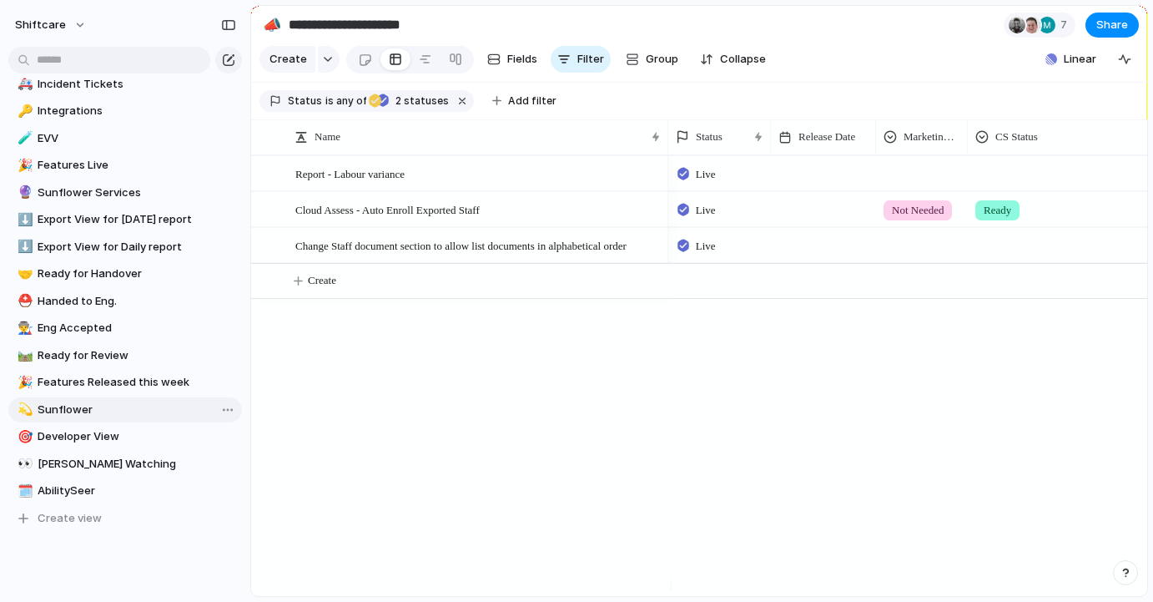
click at [60, 406] on span "Sunflower" at bounding box center [137, 409] width 199 height 17
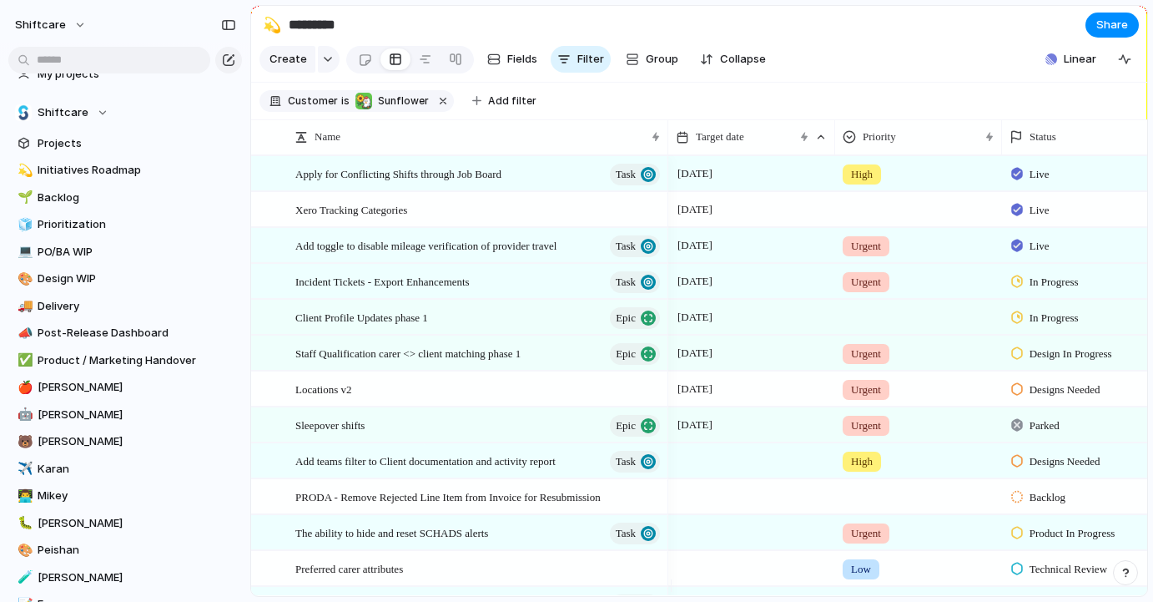
scroll to position [95, 0]
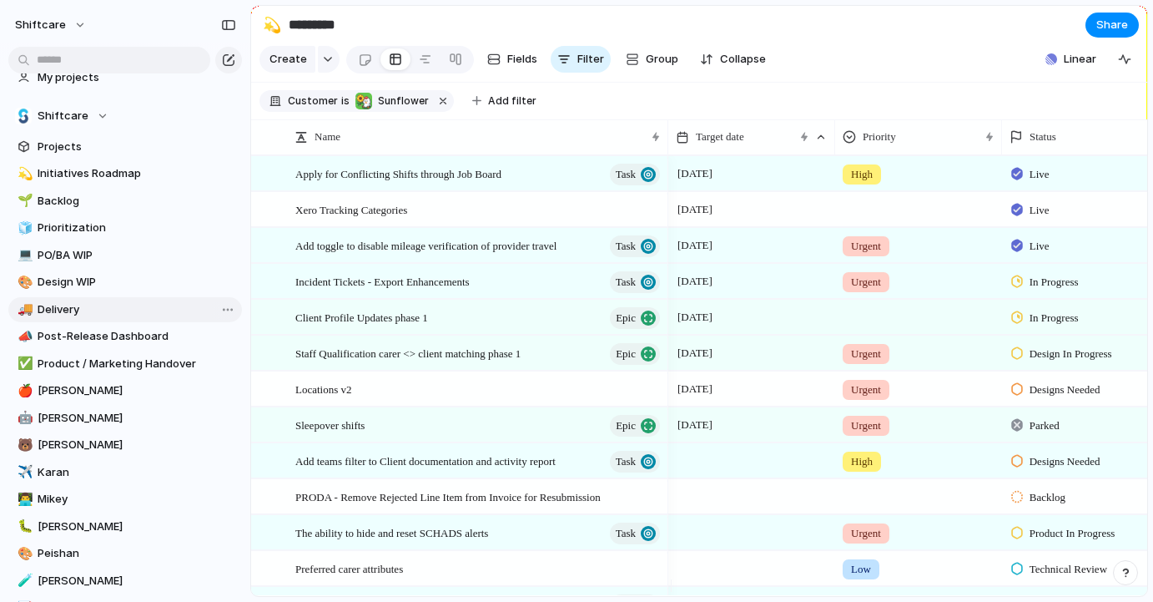
click at [108, 304] on span "Delivery" at bounding box center [137, 309] width 199 height 17
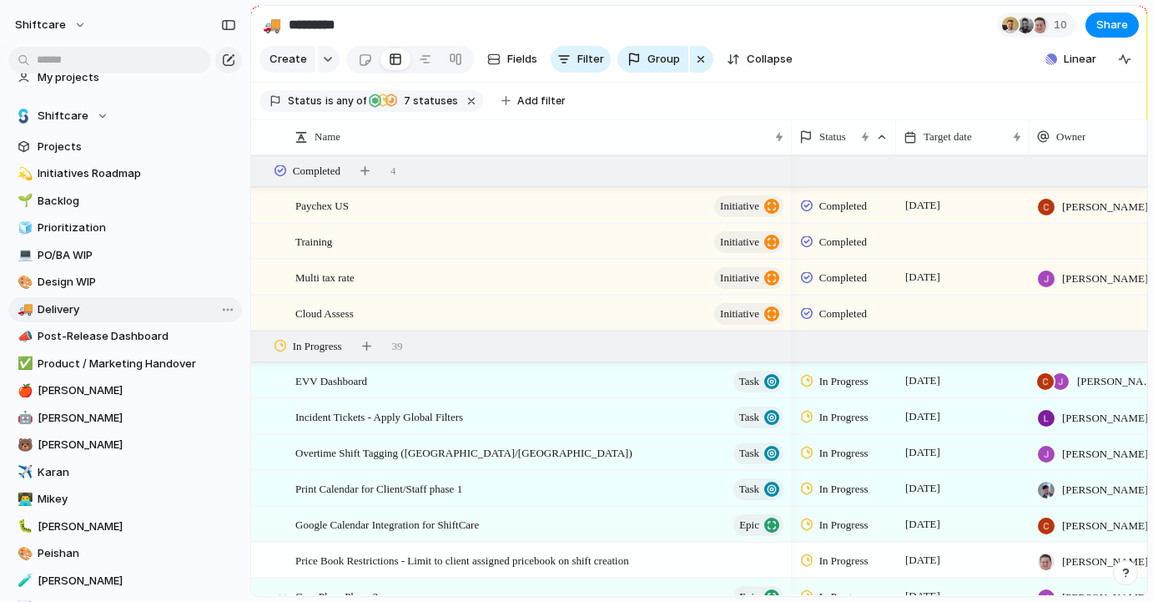
type input "********"
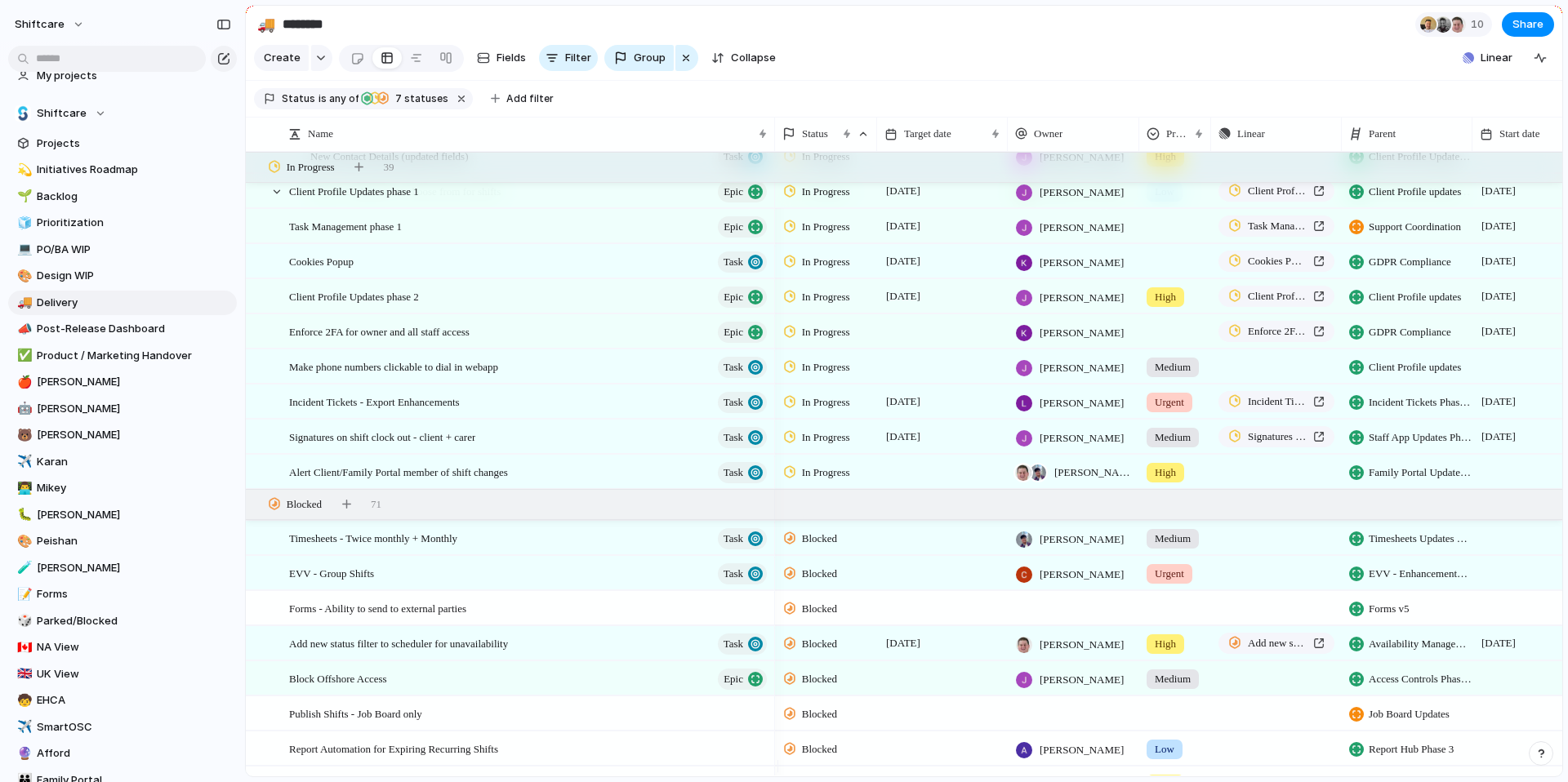
scroll to position [1279, 0]
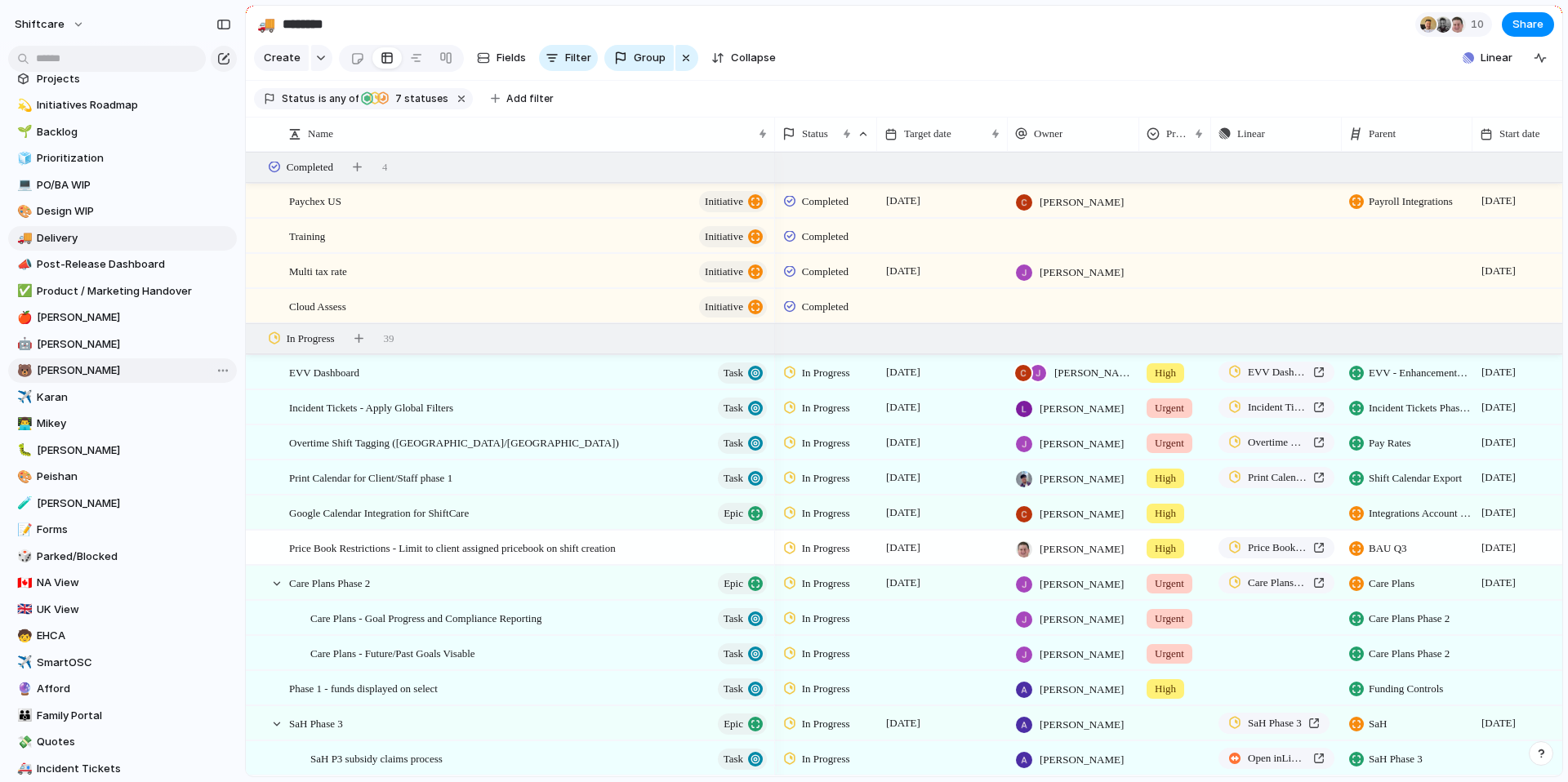
scroll to position [179, 0]
